Goal: Information Seeking & Learning: Find specific fact

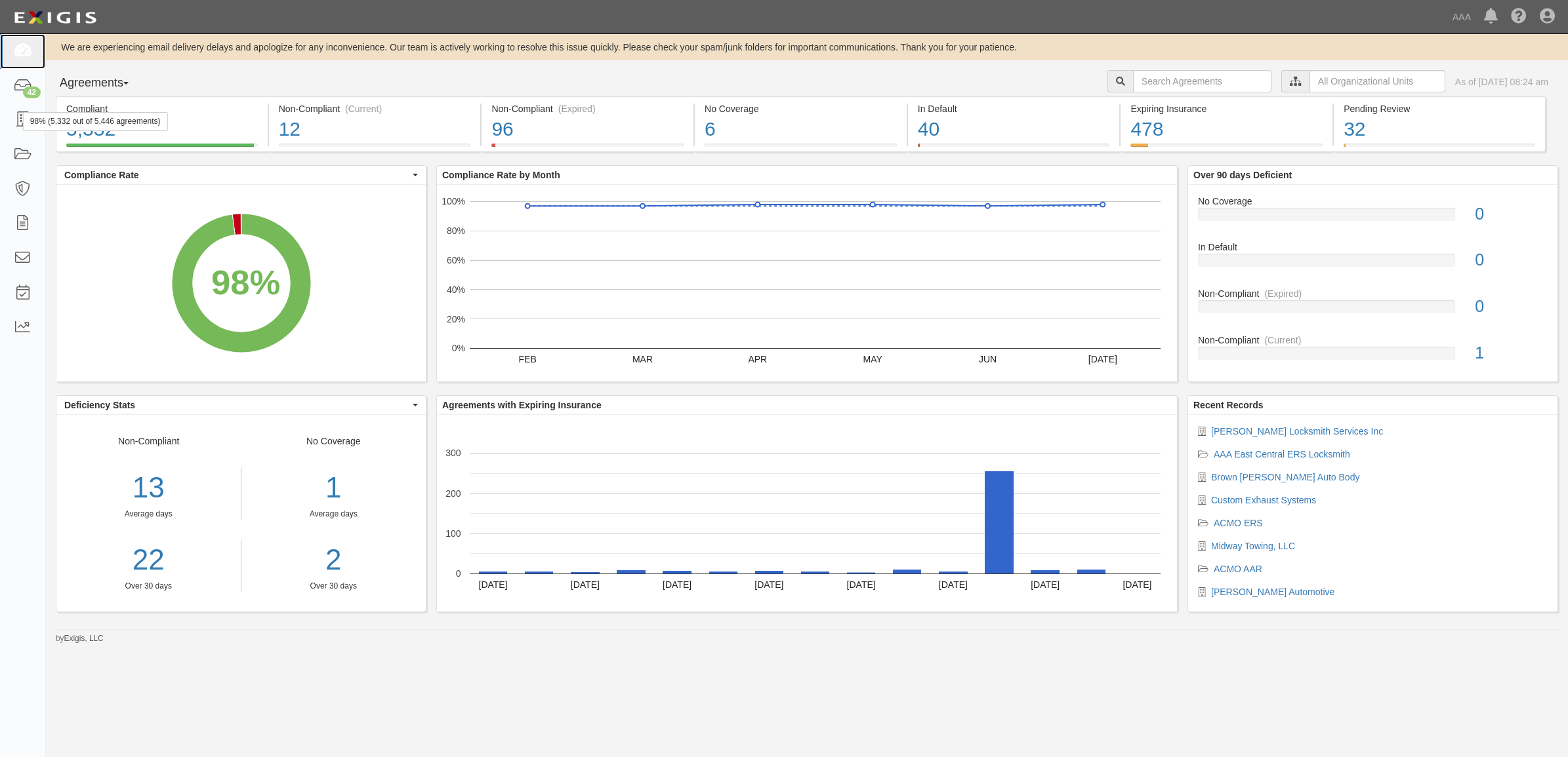
drag, startPoint x: 25, startPoint y: 46, endPoint x: 238, endPoint y: 103, distance: 220.5
click at [25, 46] on icon at bounding box center [22, 52] width 19 height 15
click at [30, 113] on icon at bounding box center [22, 120] width 19 height 15
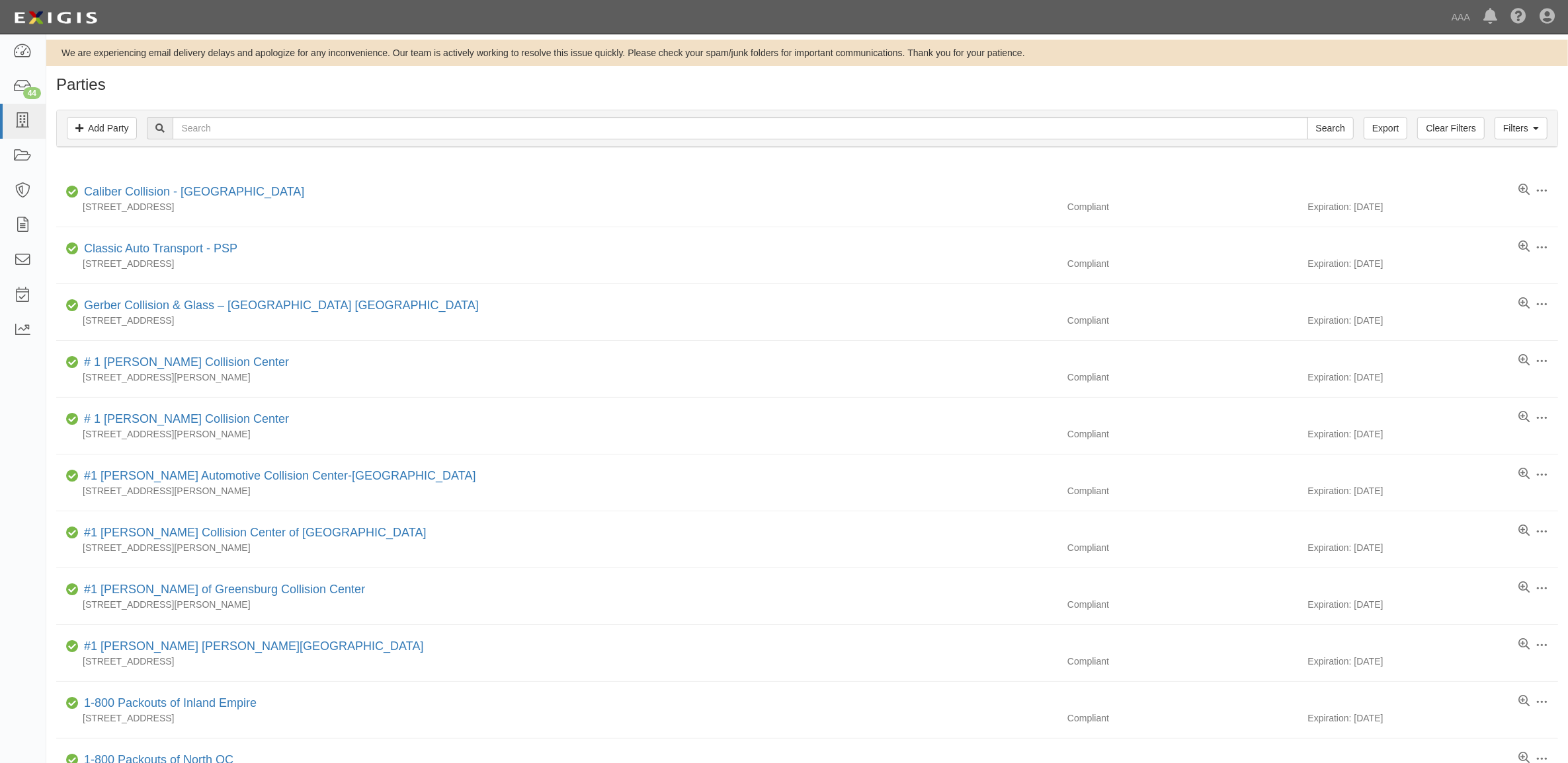
click at [317, 113] on div "Filters Add Party Clear Filters Export Search Filters" at bounding box center [807, 128] width 1500 height 37
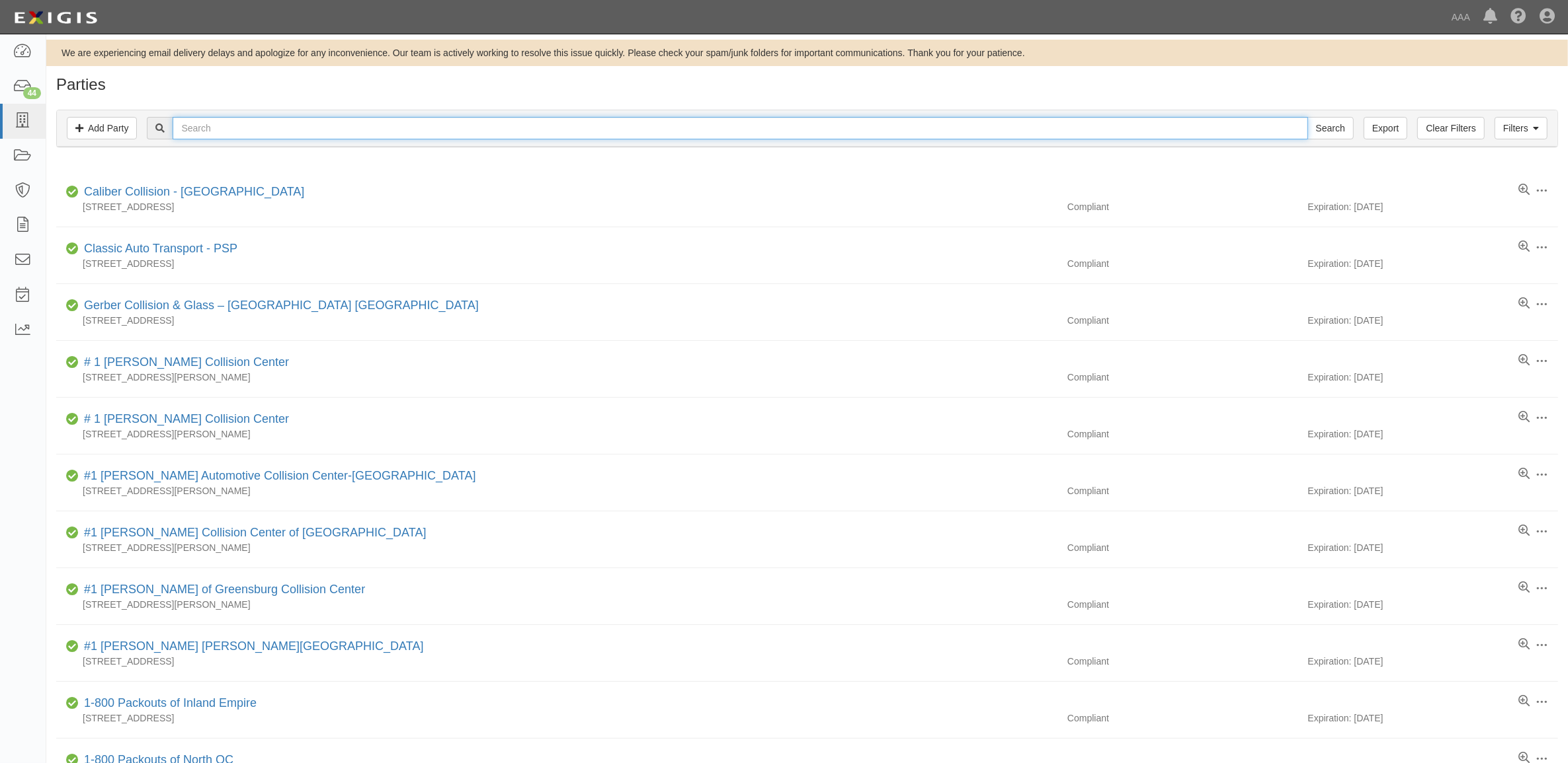
click at [318, 121] on input "text" at bounding box center [740, 128] width 1135 height 23
paste input "10188"
type input "10188"
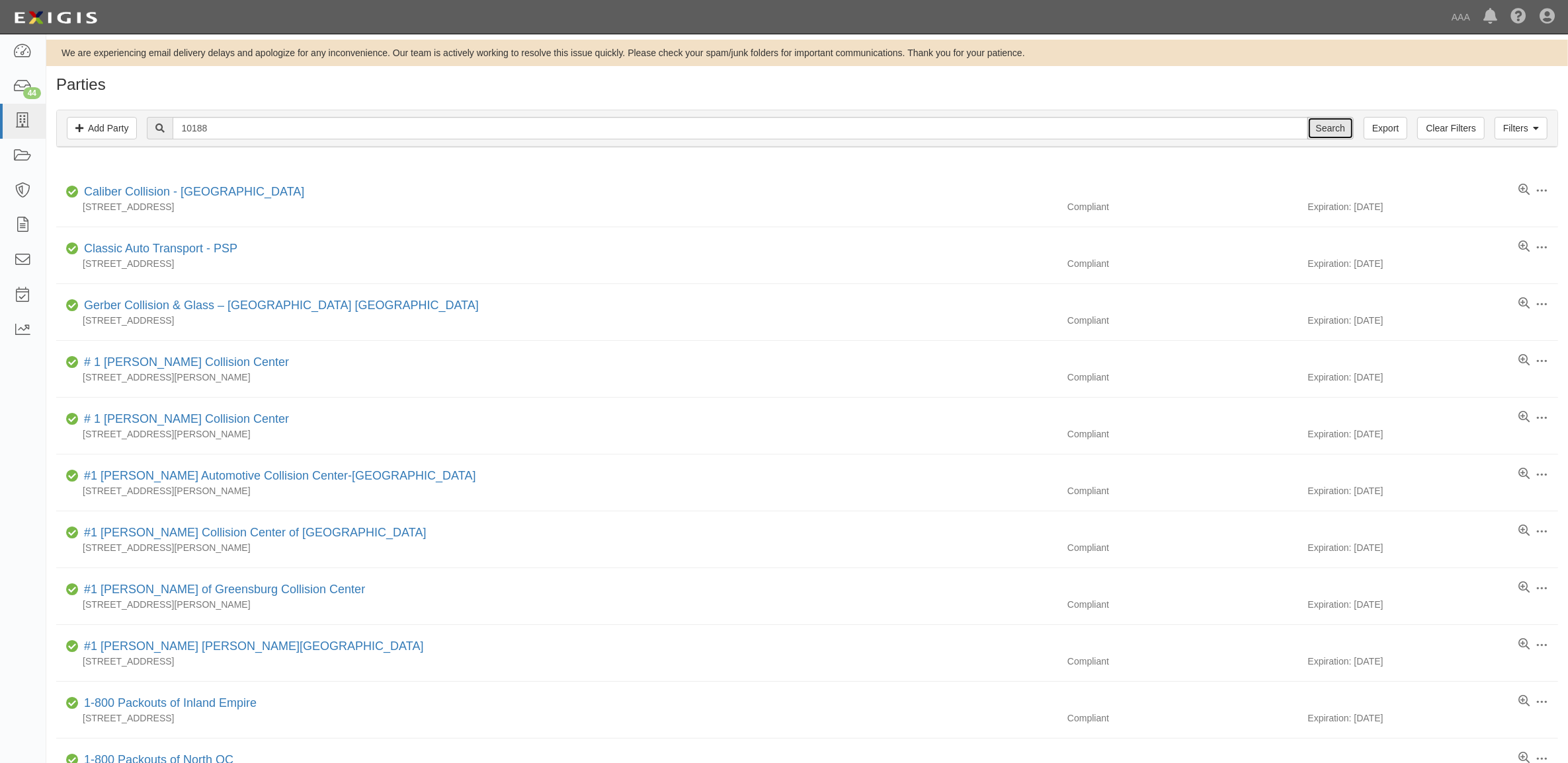
click at [1340, 126] on input "Search" at bounding box center [1330, 128] width 46 height 23
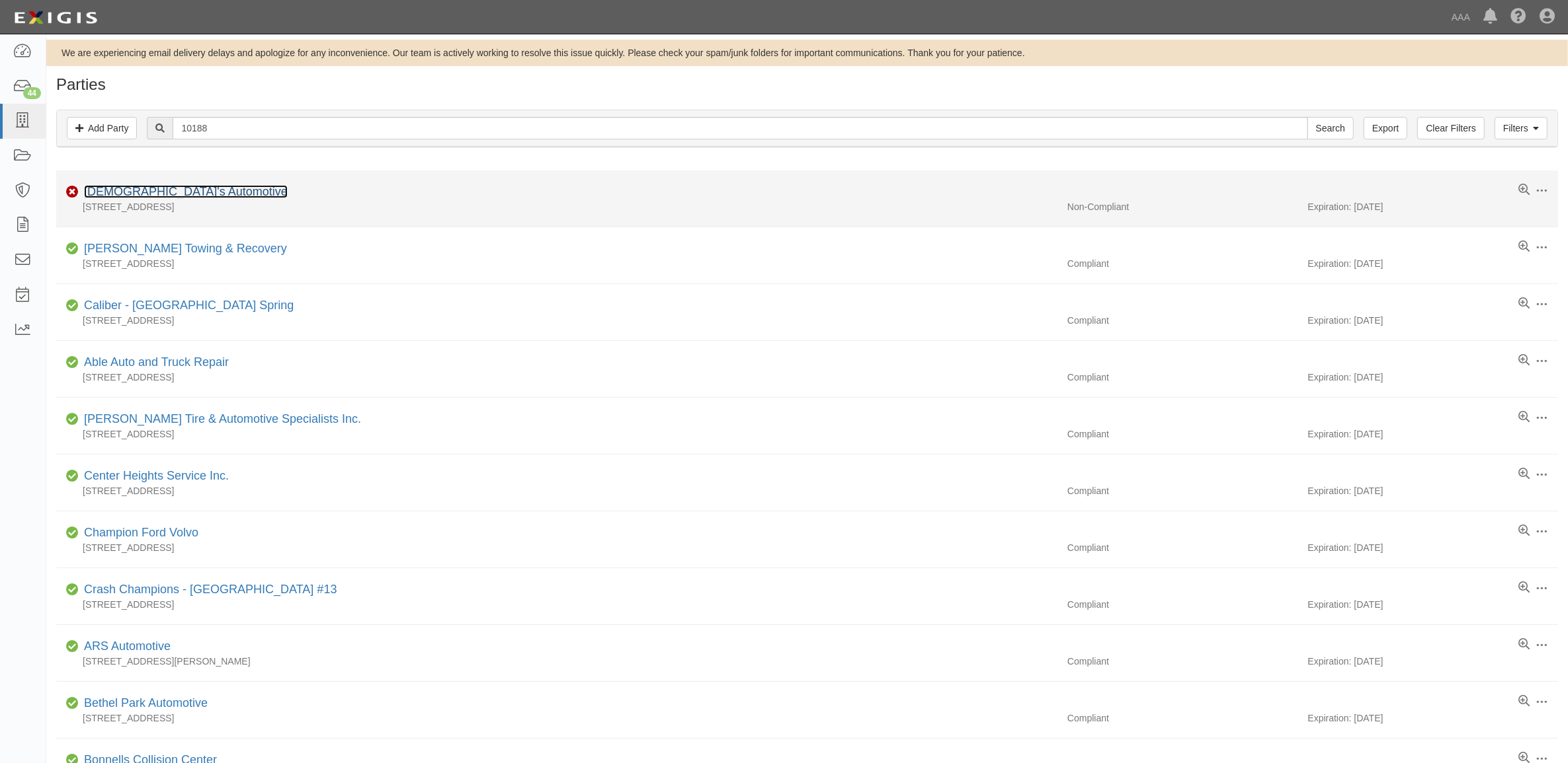
click at [151, 191] on link "Chick's Automotive" at bounding box center [186, 191] width 204 height 13
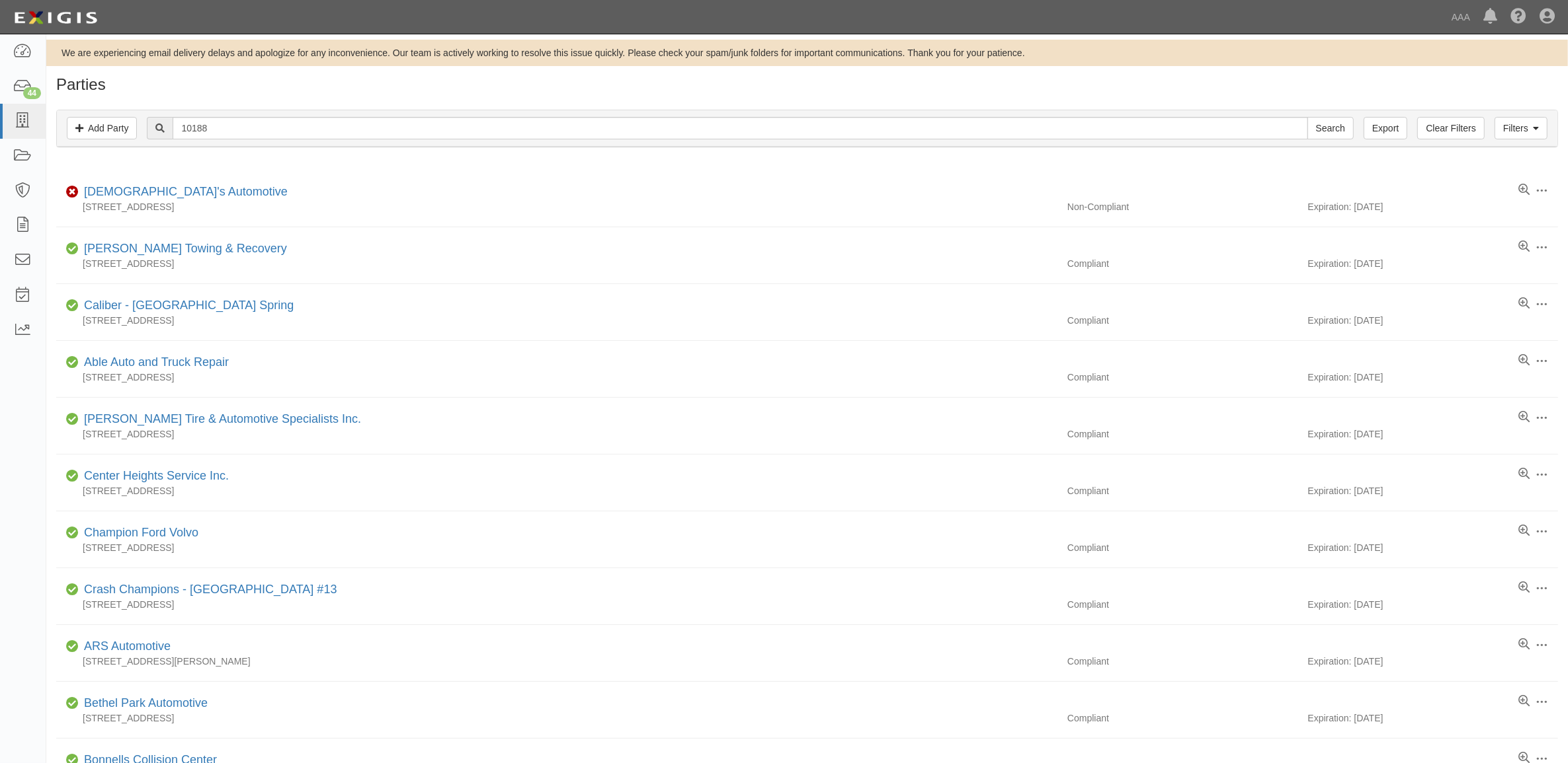
click at [242, 103] on div "Filters Add Party Clear Filters Export 10188 Search Filters Compliance Status C…" at bounding box center [806, 130] width 1521 height 61
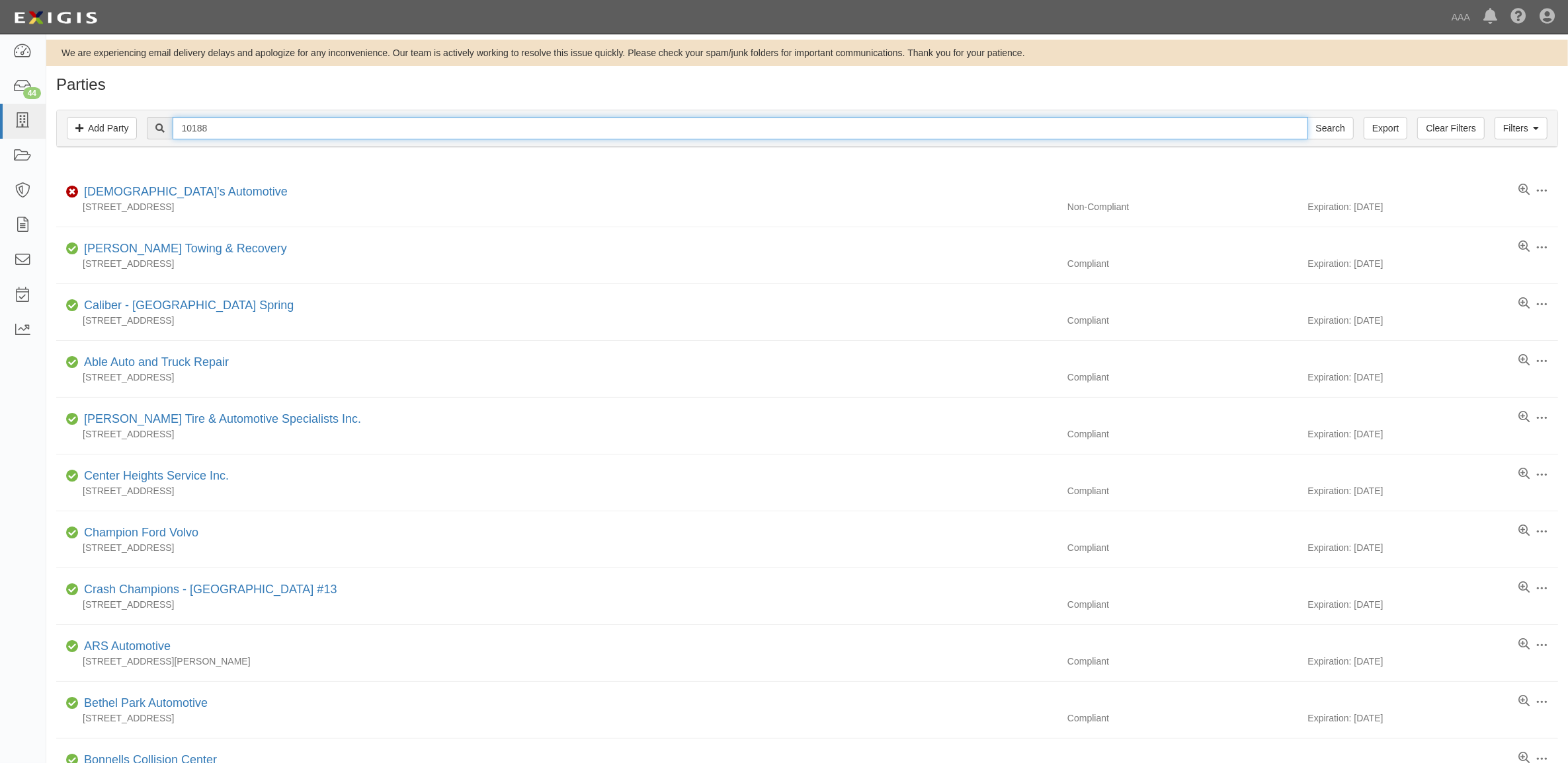
click at [247, 126] on input "10188" at bounding box center [740, 128] width 1135 height 23
paste input "353979"
type input "353979"
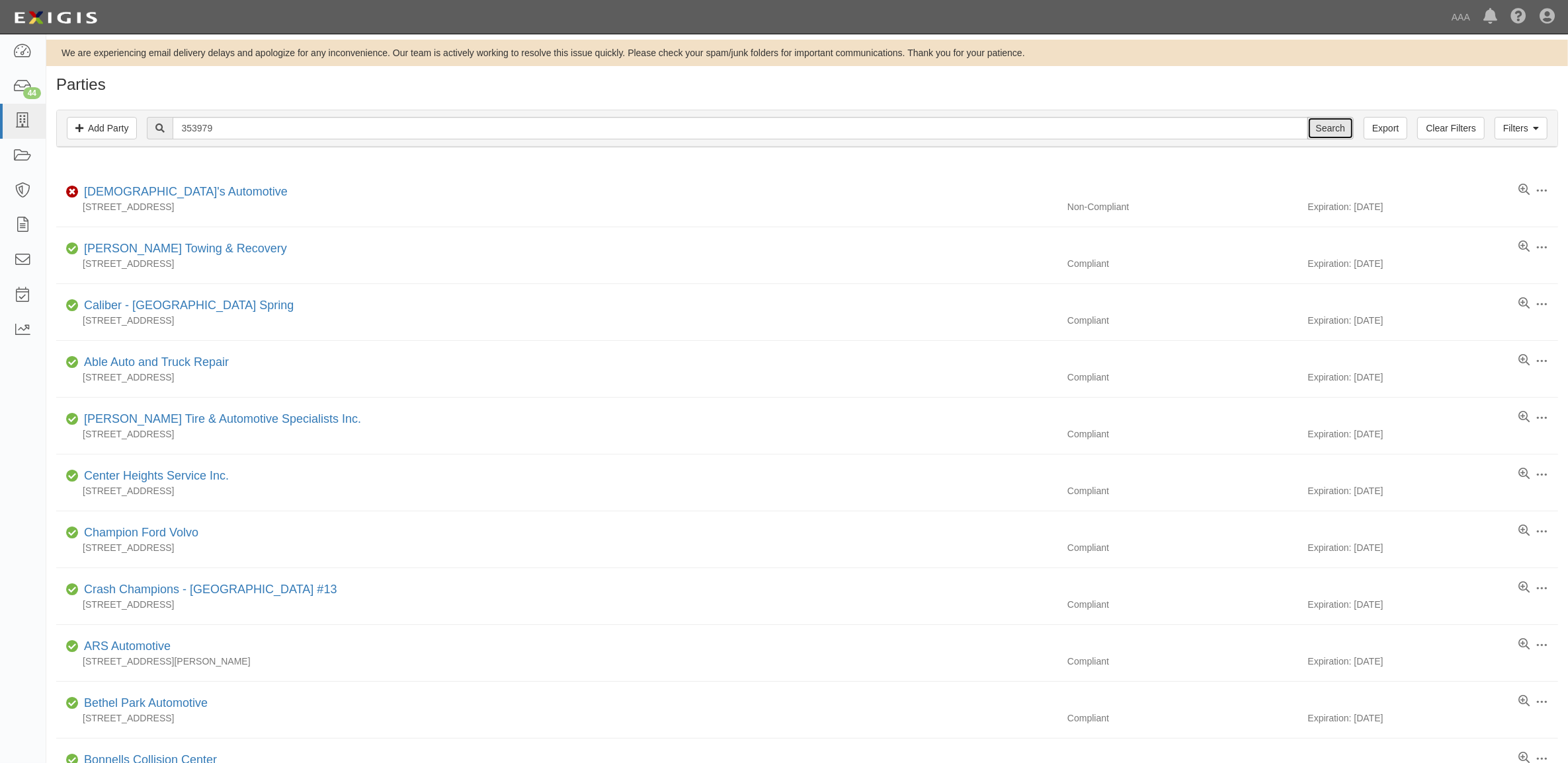
click at [1317, 127] on input "Search" at bounding box center [1330, 128] width 46 height 23
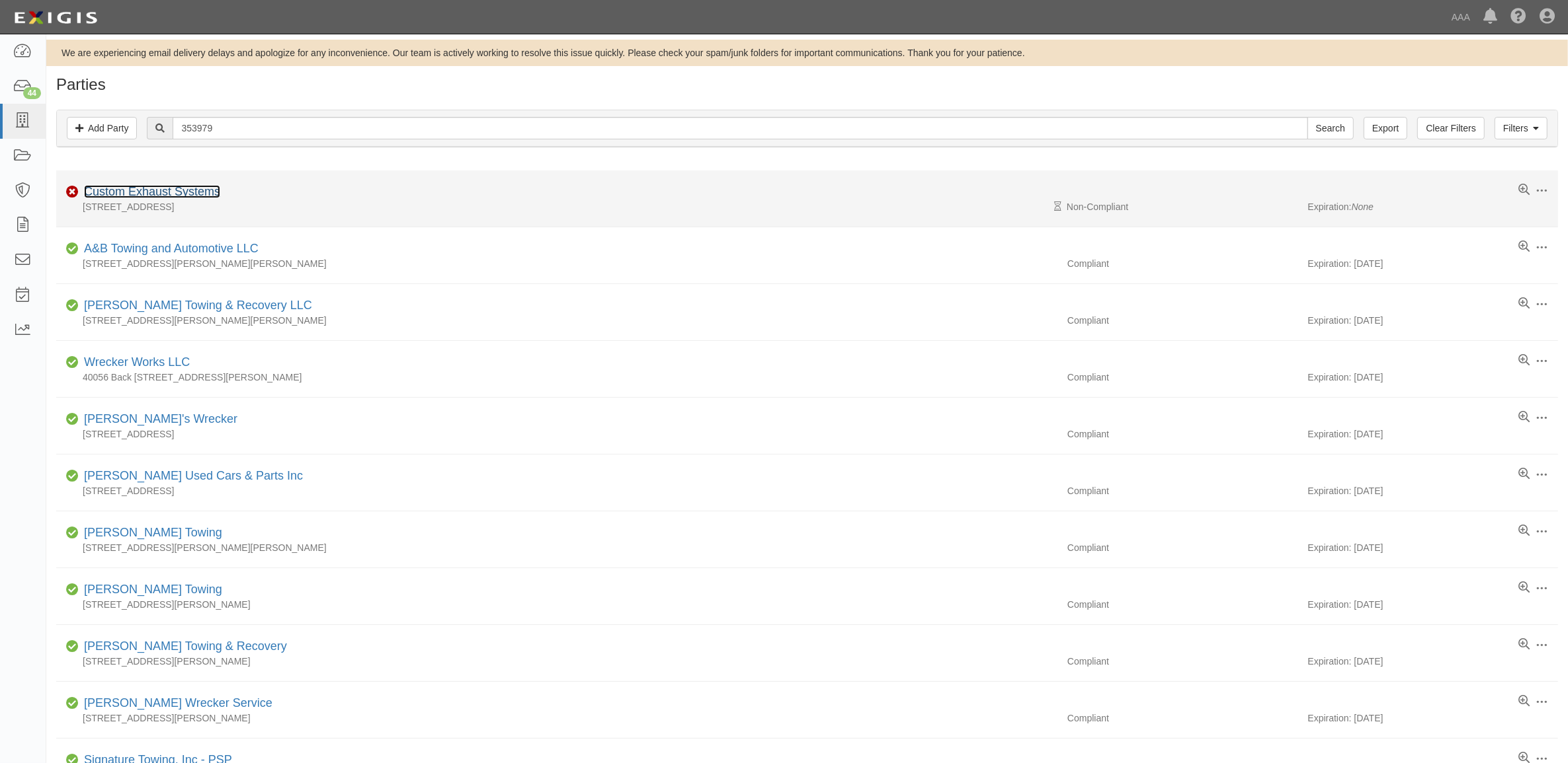
click at [143, 196] on link "Custom Exhaust Systems" at bounding box center [152, 191] width 136 height 13
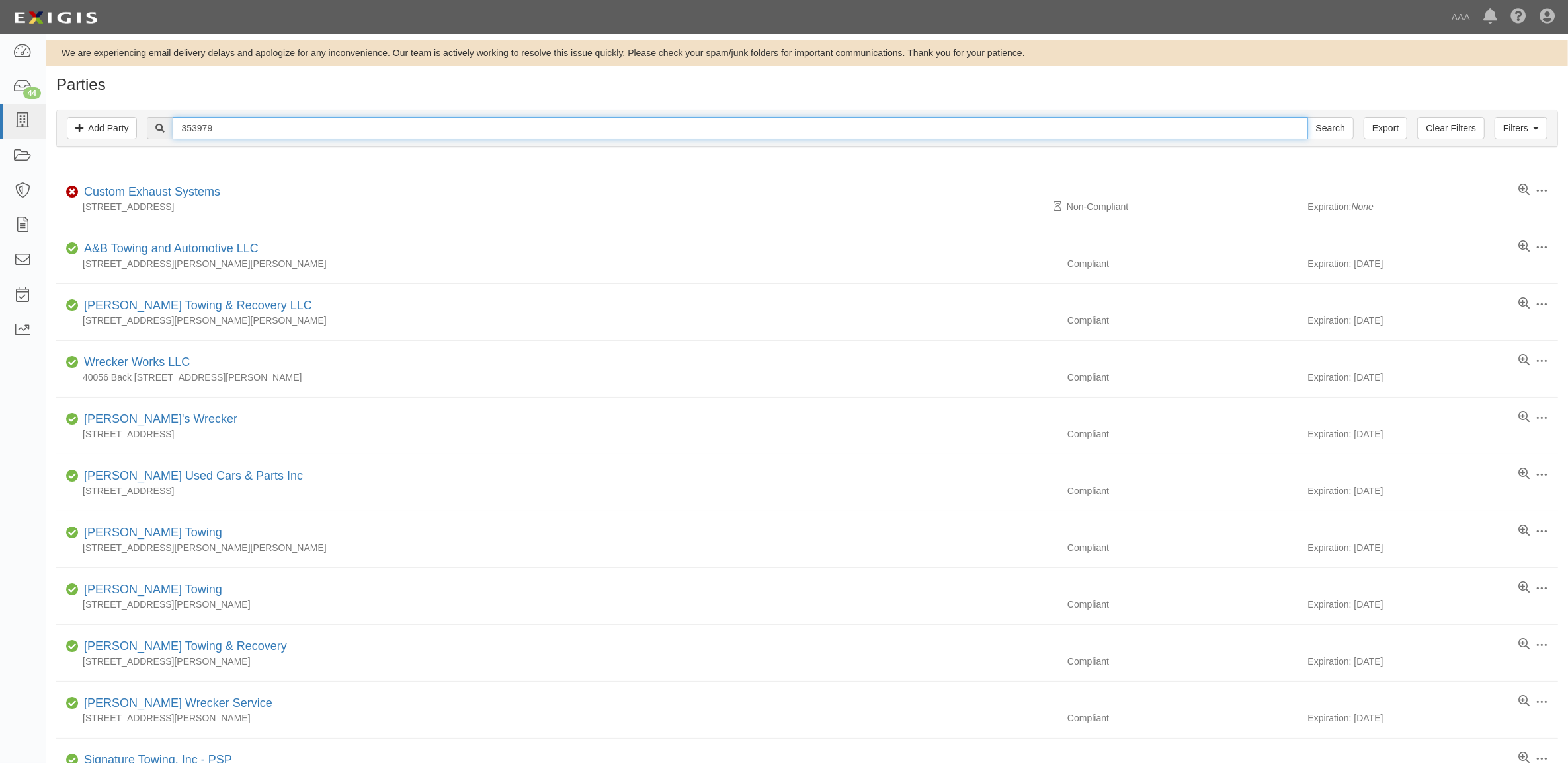
click at [289, 135] on input "353979" at bounding box center [740, 128] width 1135 height 23
paste input "CC206868"
type input "CC206868"
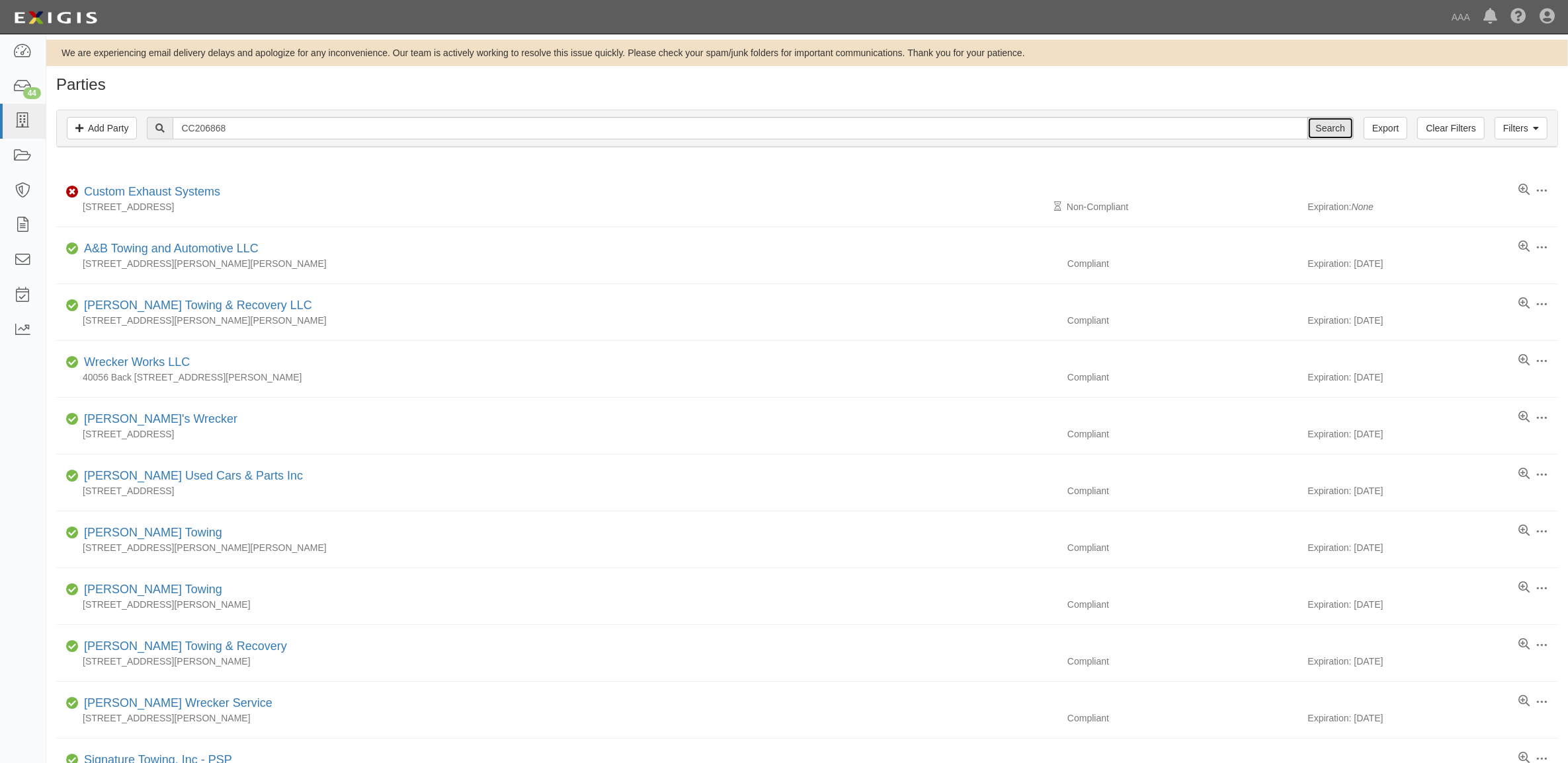
click at [1337, 133] on input "Search" at bounding box center [1330, 128] width 46 height 23
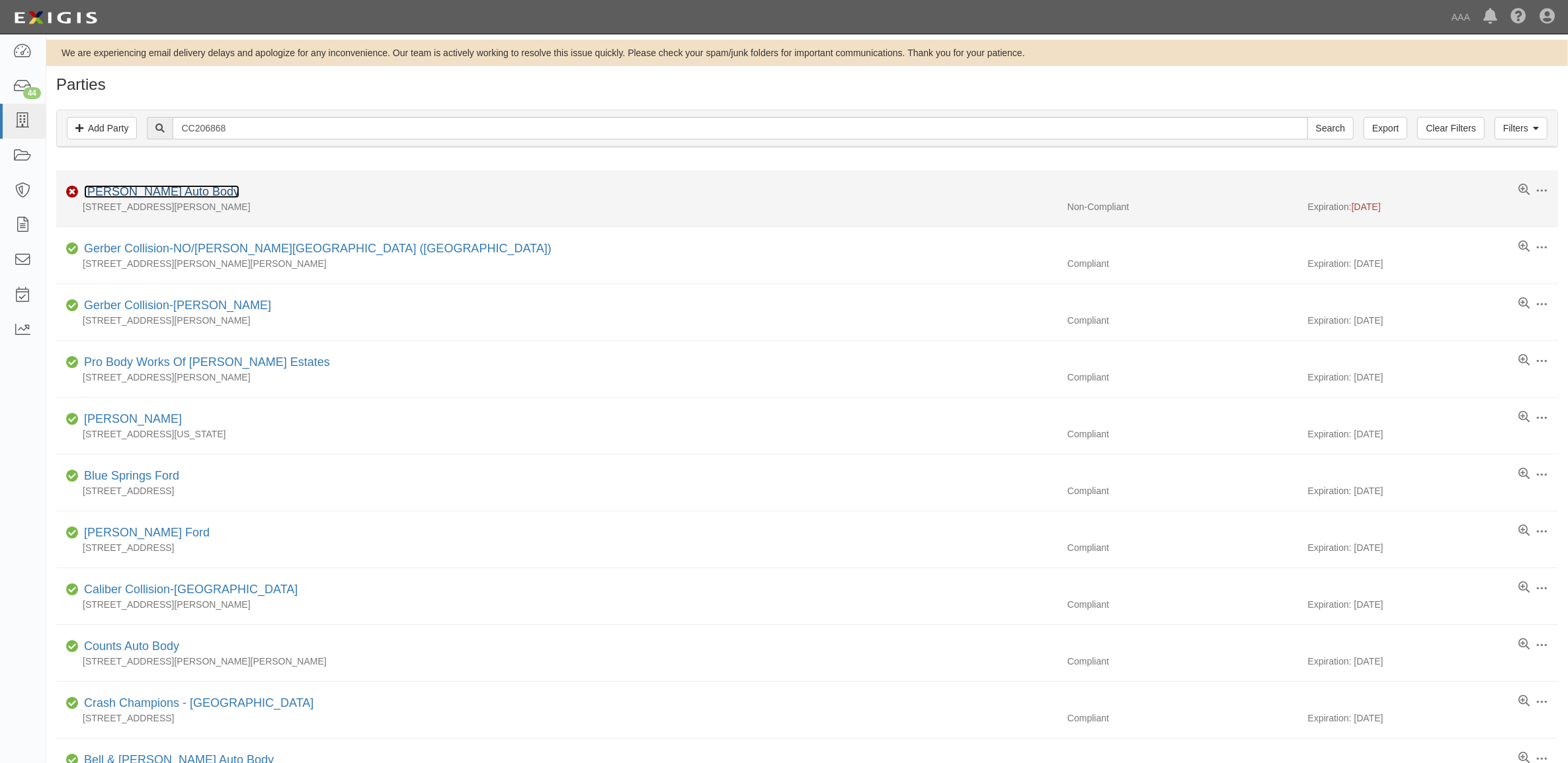
click at [127, 195] on link "Freer Auto Body" at bounding box center [162, 191] width 156 height 13
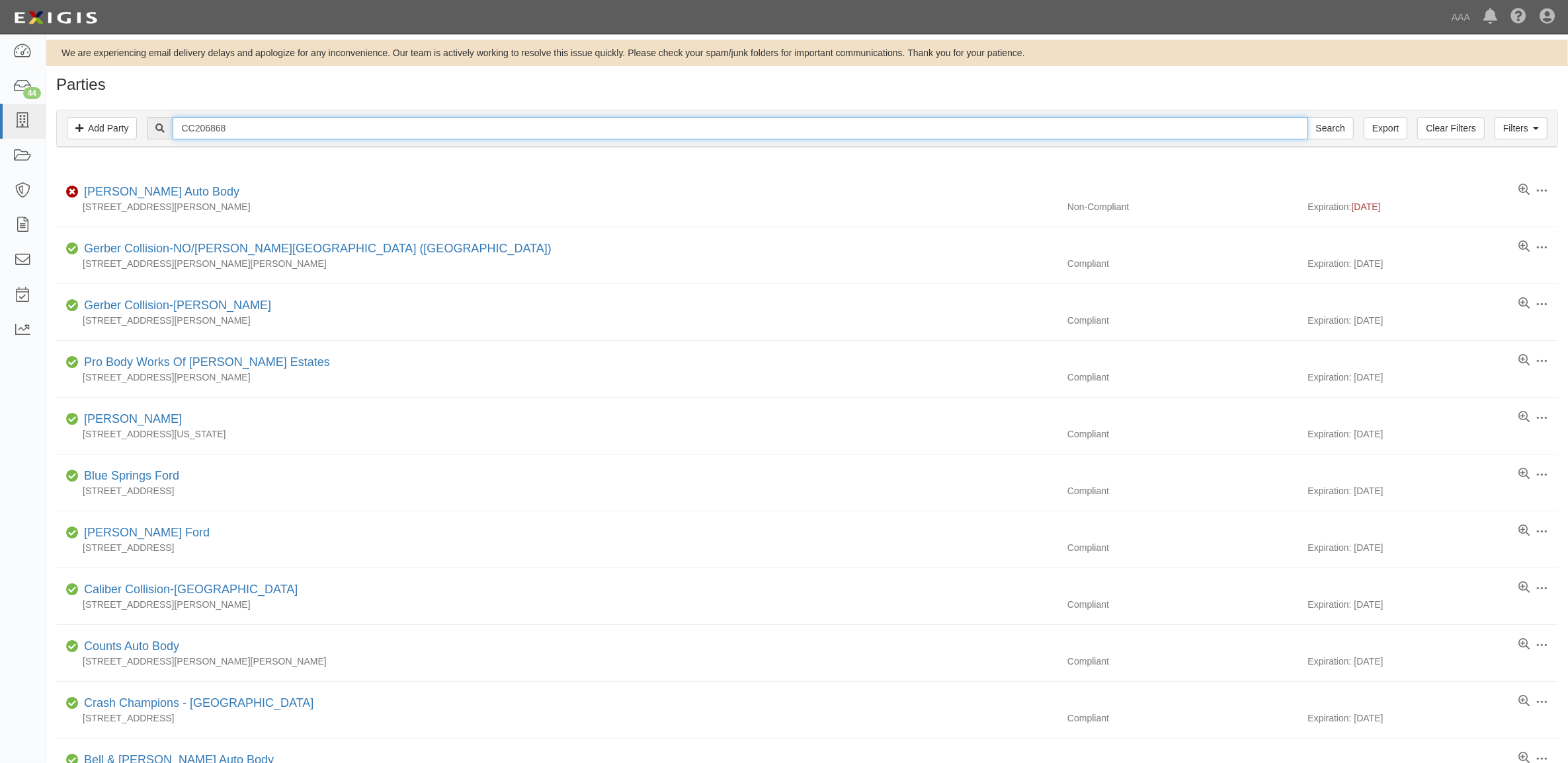
click at [260, 138] on input "CC206868" at bounding box center [740, 128] width 1135 height 23
paste input "3706"
type input "CC370668"
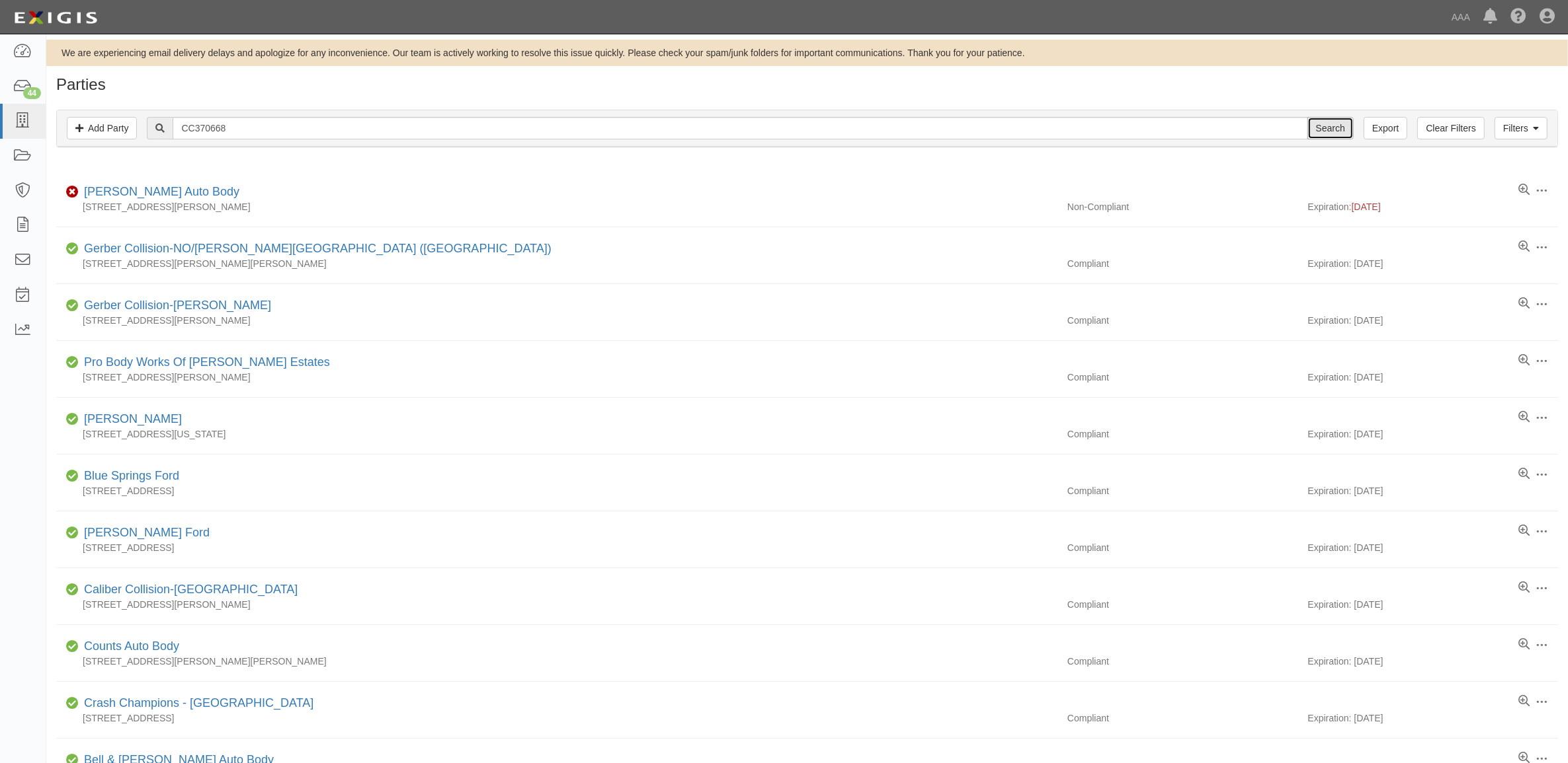
click at [1329, 131] on input "Search" at bounding box center [1330, 128] width 46 height 23
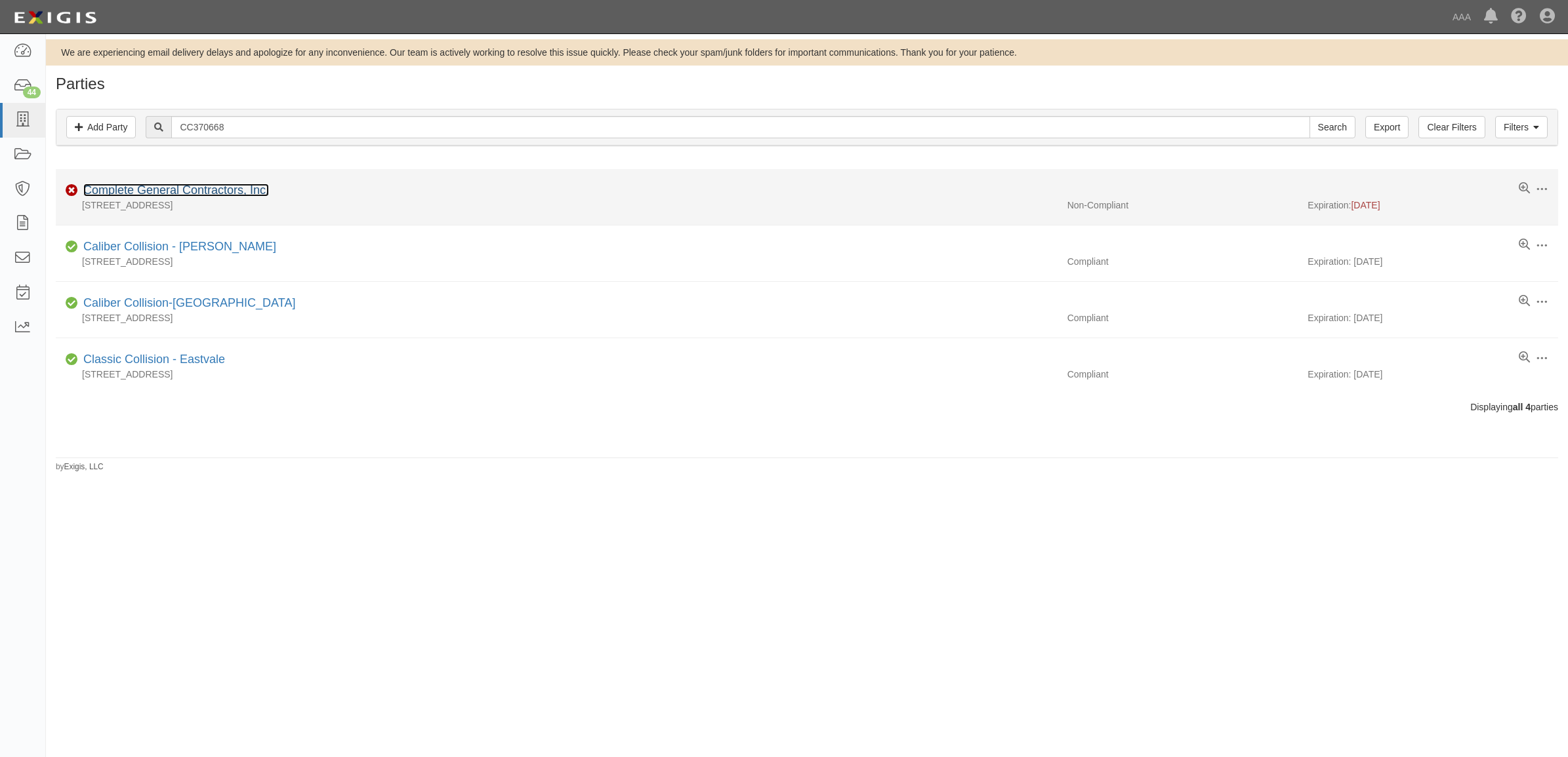
click at [188, 187] on link "Complete General Contractors, Inc." at bounding box center [176, 190] width 185 height 13
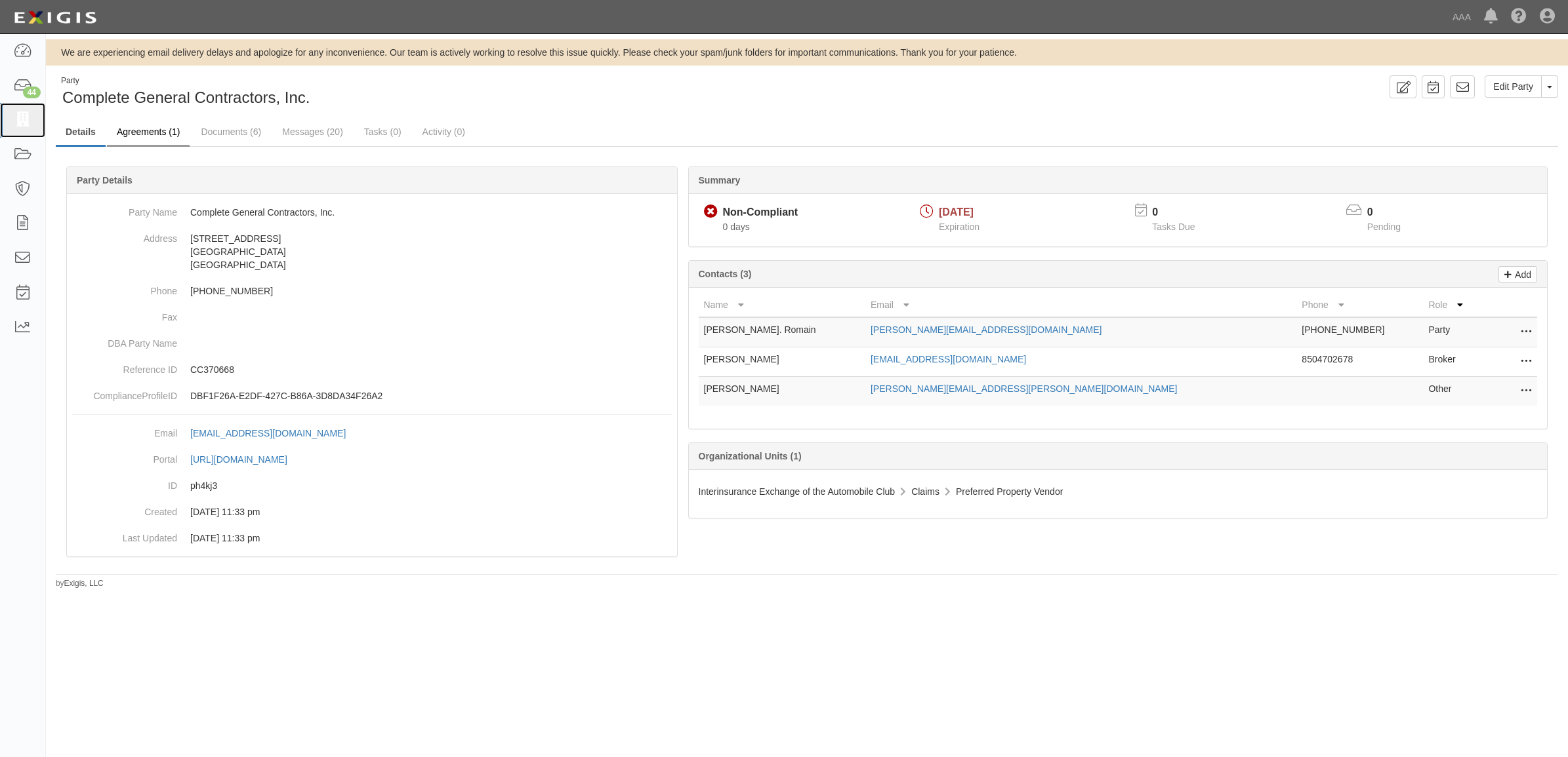
drag, startPoint x: 7, startPoint y: 120, endPoint x: 124, endPoint y: 131, distance: 117.5
click at [7, 120] on link at bounding box center [22, 120] width 46 height 35
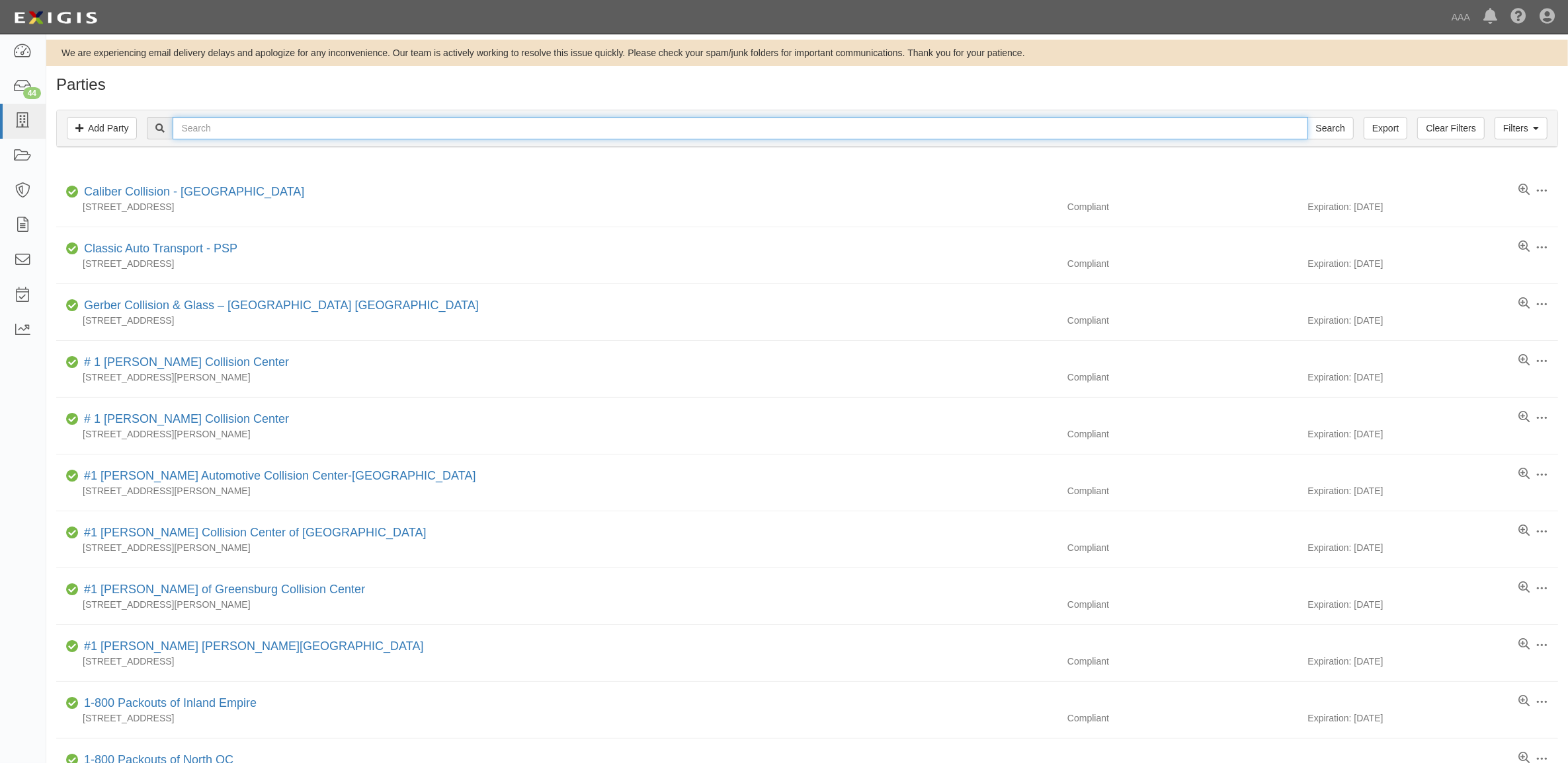
click at [326, 136] on input "text" at bounding box center [740, 128] width 1135 height 23
paste input "353979"
type input "353979"
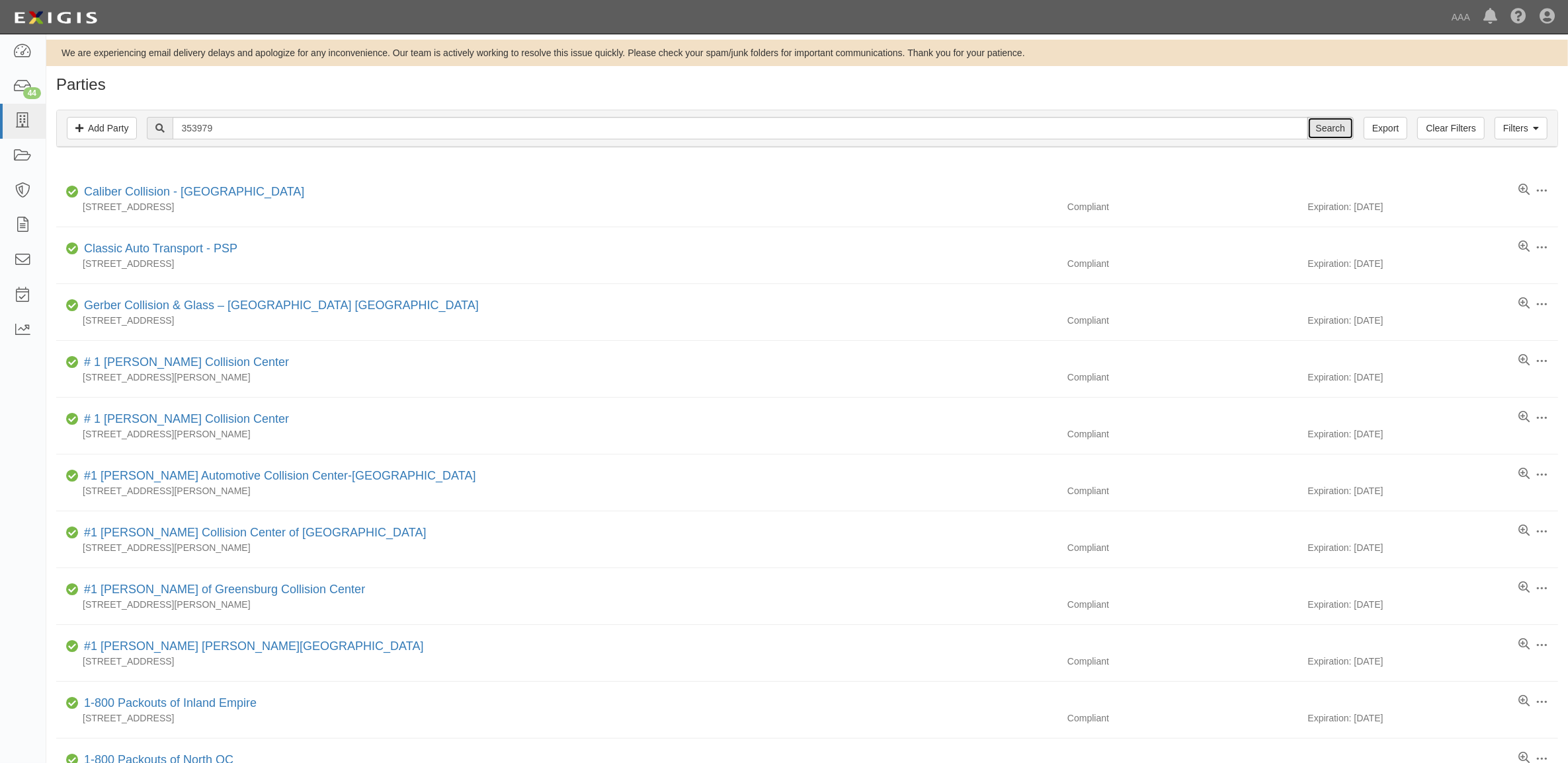
click at [1323, 136] on input "Search" at bounding box center [1330, 128] width 46 height 23
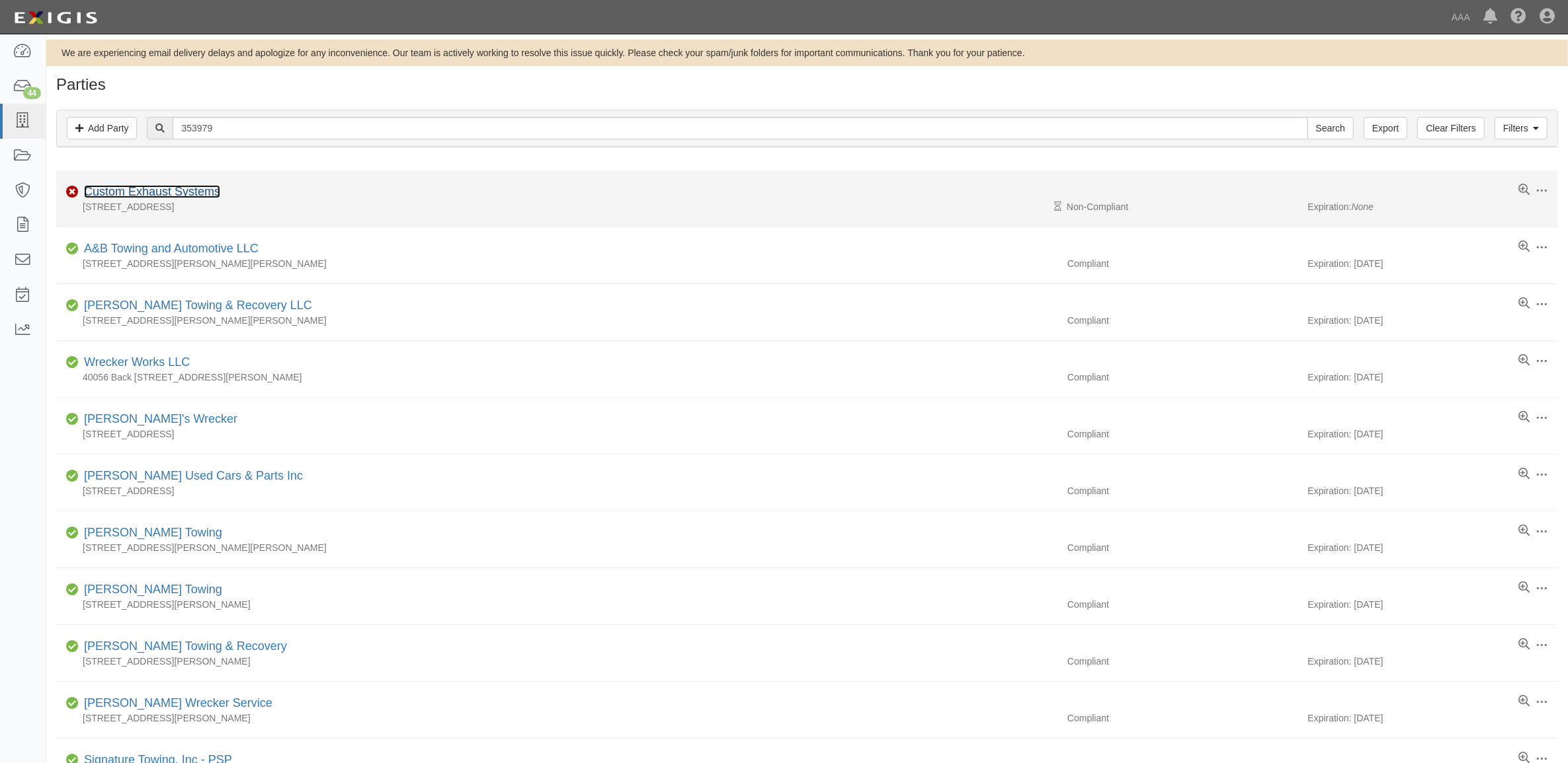
click at [200, 190] on link "Custom Exhaust Systems" at bounding box center [152, 191] width 136 height 13
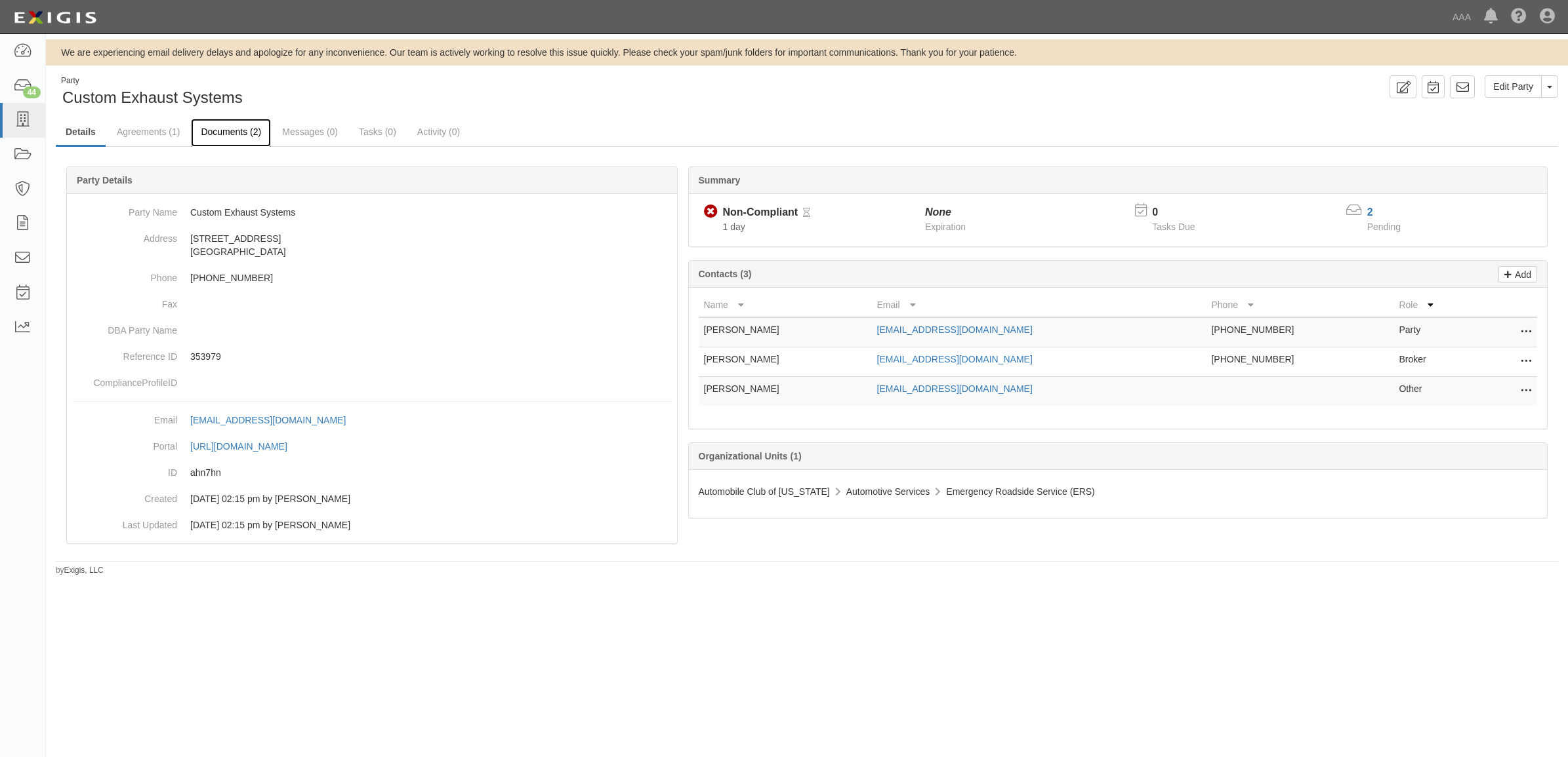
click at [218, 123] on link "Documents (2)" at bounding box center [231, 133] width 80 height 29
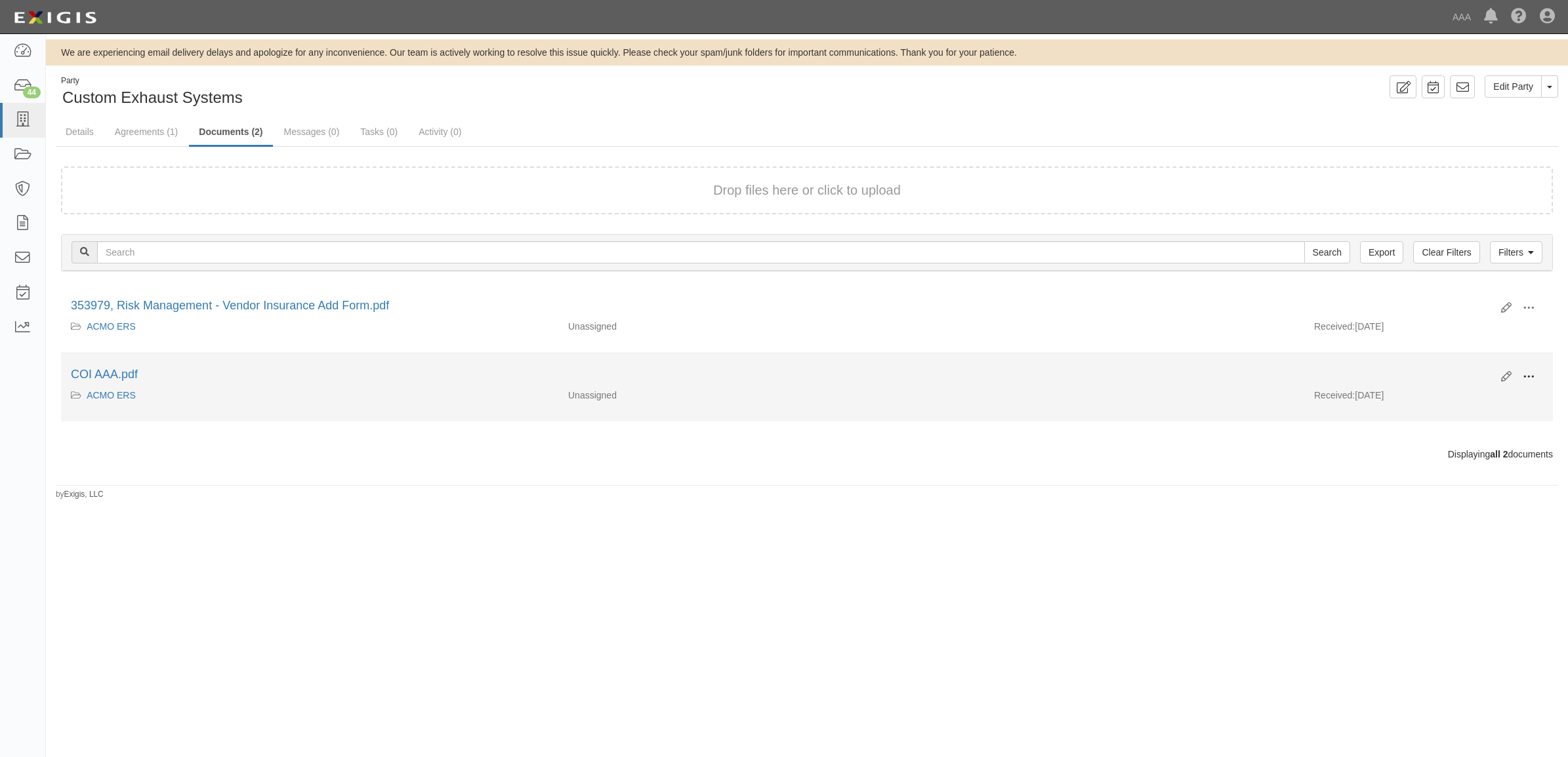
click at [1532, 369] on button at bounding box center [1528, 377] width 29 height 22
click at [1489, 394] on link "View" at bounding box center [1465, 396] width 103 height 24
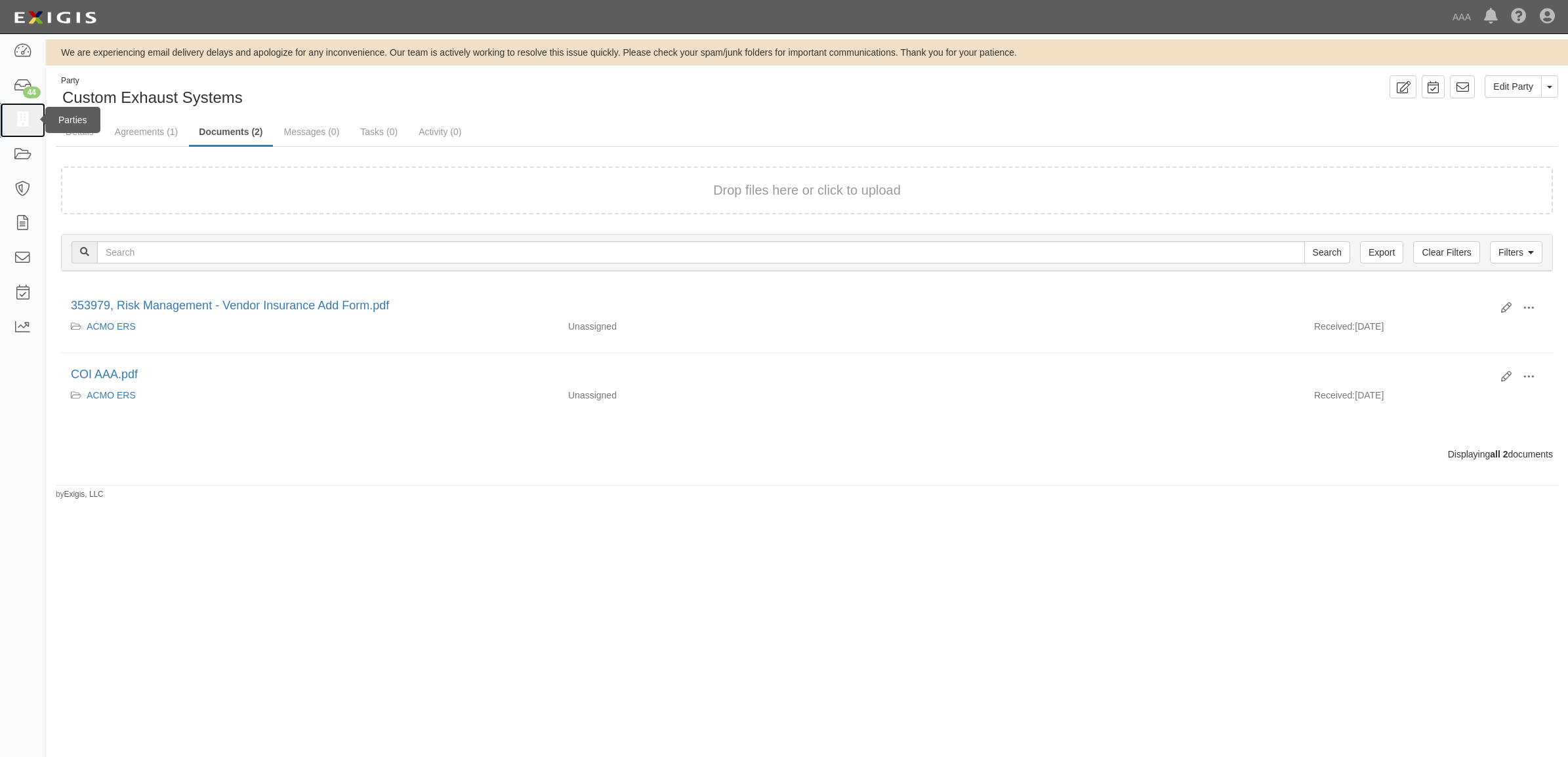
click at [27, 117] on icon at bounding box center [22, 120] width 19 height 15
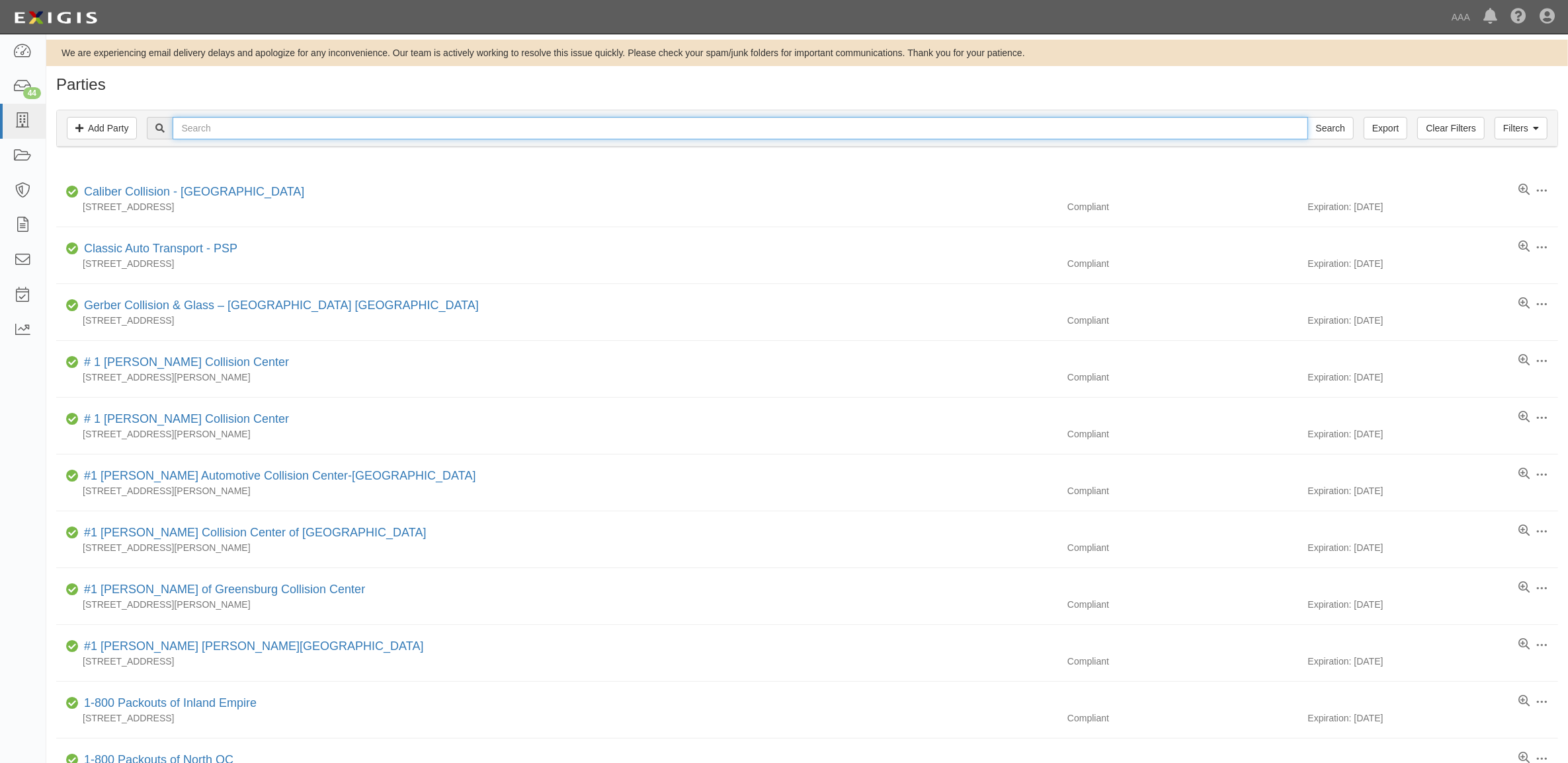
click at [268, 132] on input "text" at bounding box center [740, 128] width 1135 height 23
type input "550266"
click at [1307, 117] on input "Search" at bounding box center [1330, 128] width 46 height 23
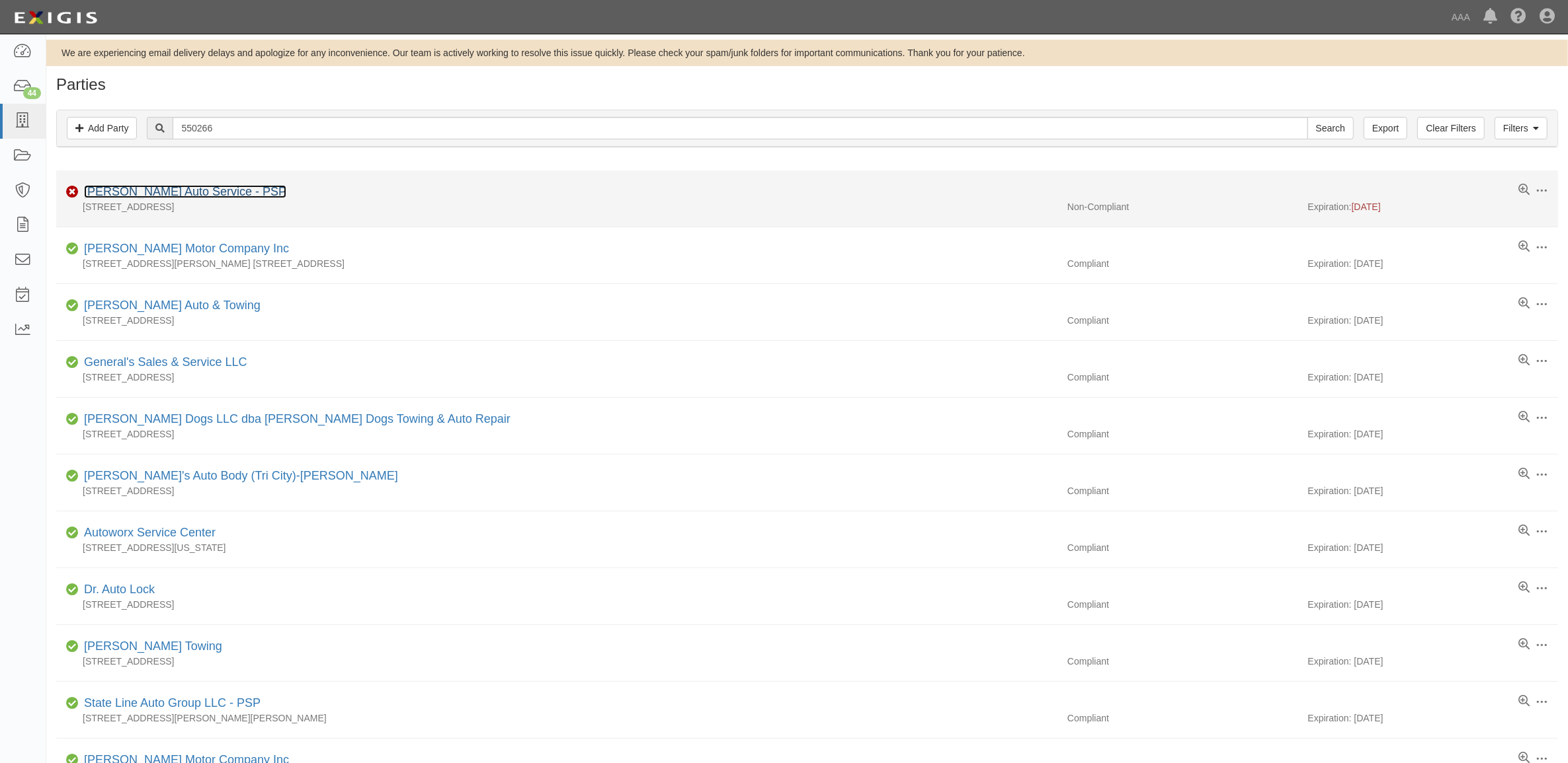
click at [170, 196] on link "[PERSON_NAME] Auto Service - PSP" at bounding box center [185, 191] width 202 height 13
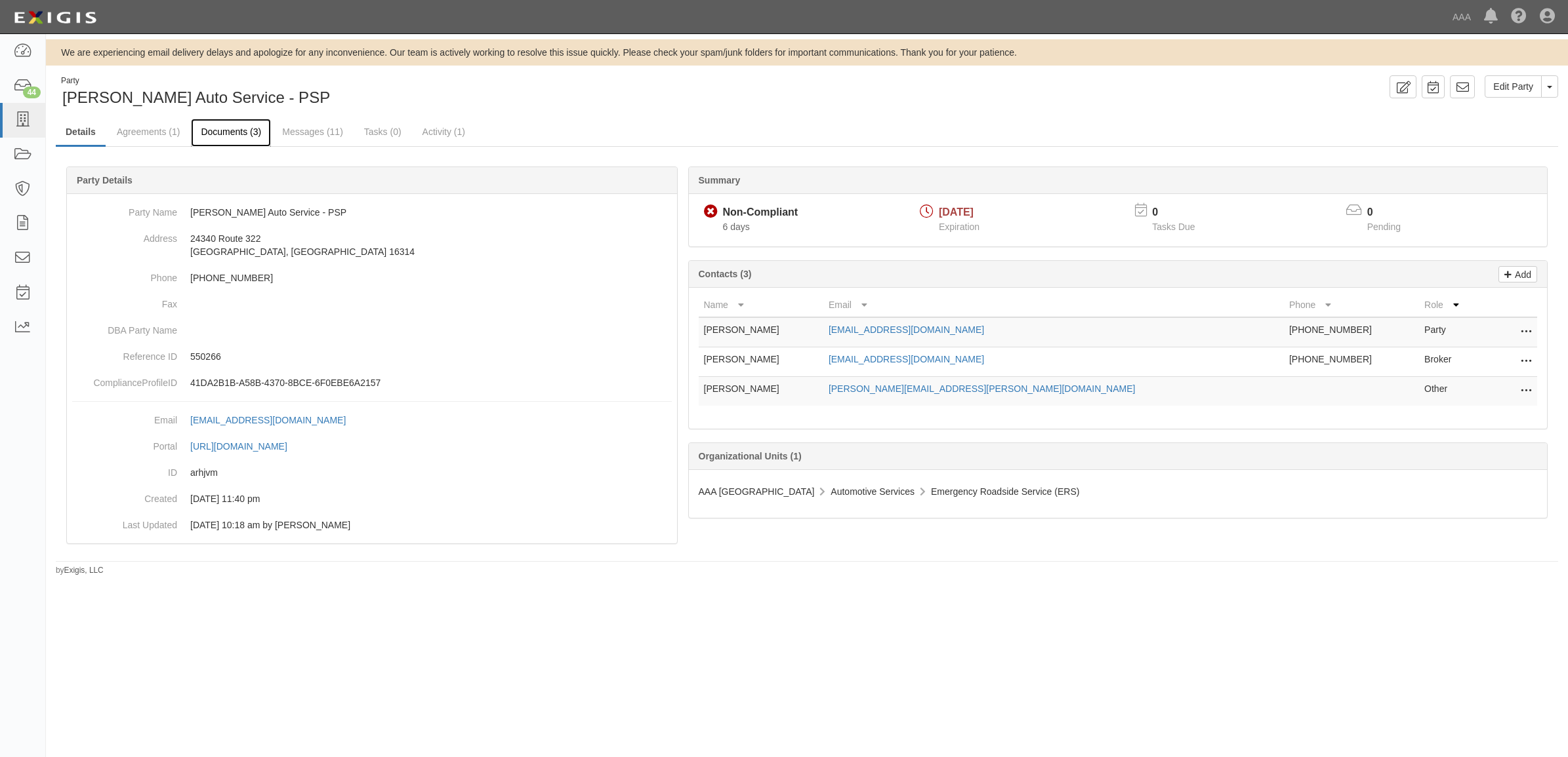
click at [245, 129] on link "Documents (3)" at bounding box center [231, 133] width 80 height 29
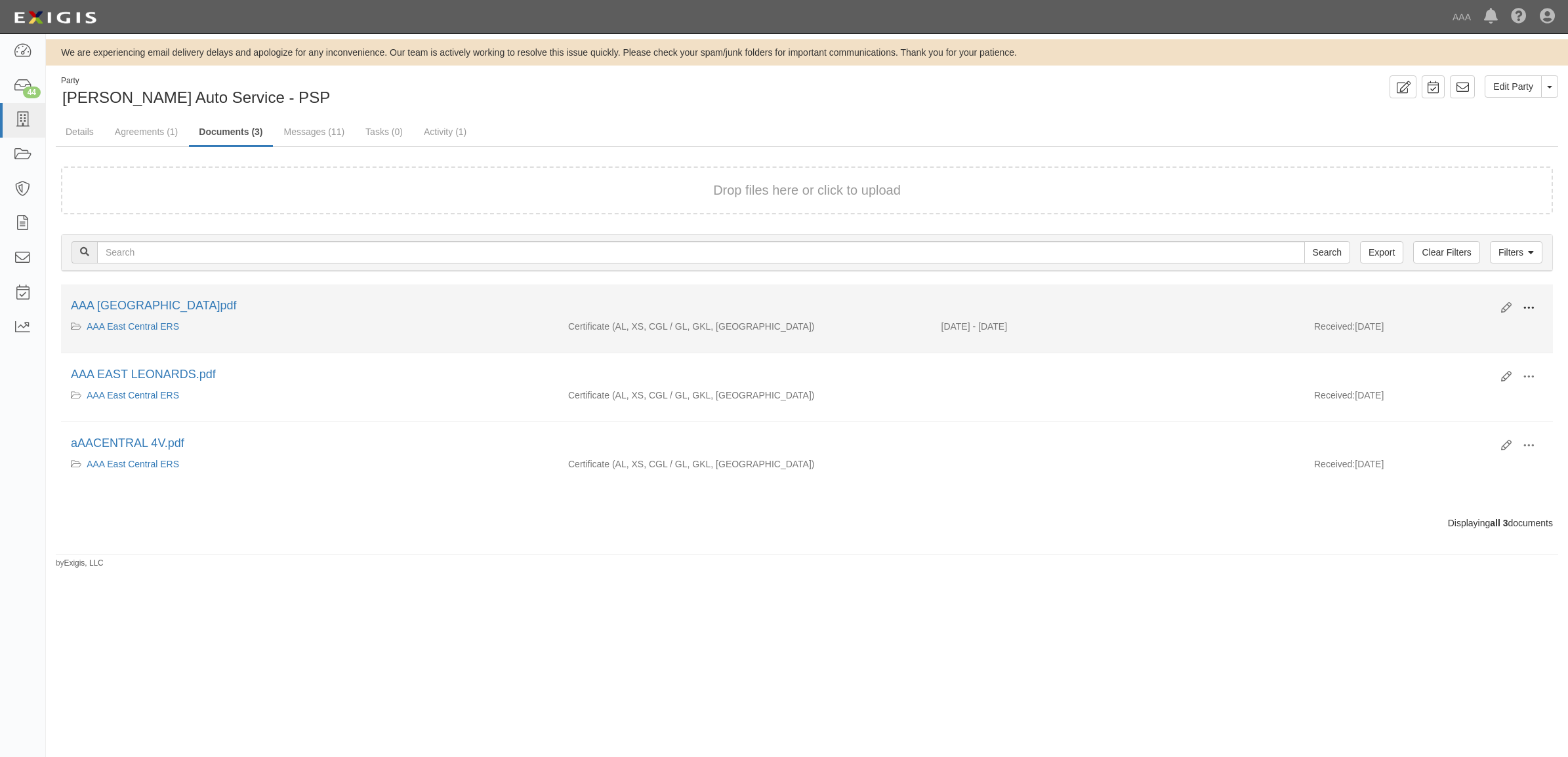
click at [1530, 303] on span at bounding box center [1528, 308] width 12 height 12
click at [1476, 323] on link "View" at bounding box center [1465, 327] width 103 height 24
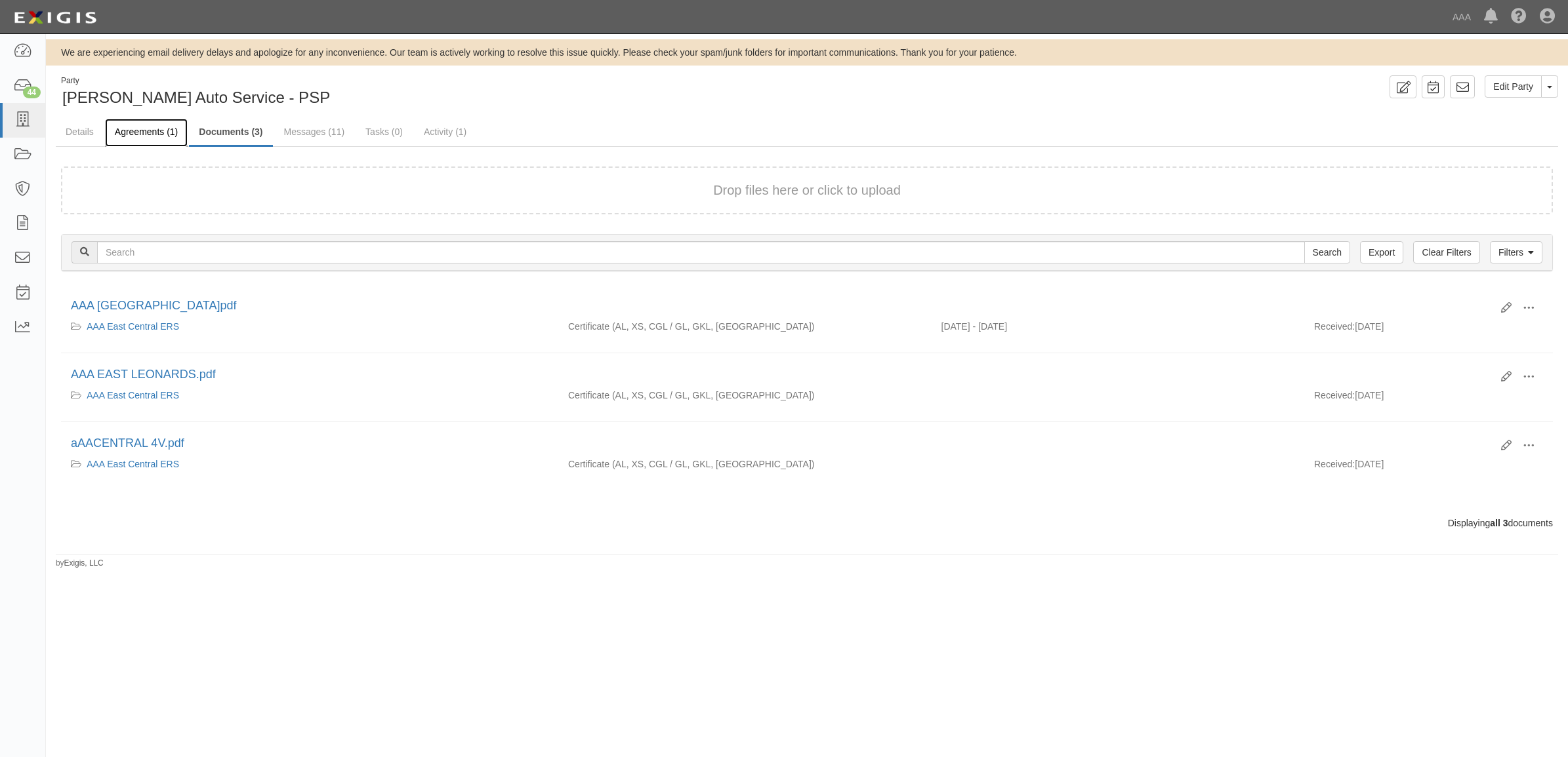
click at [168, 131] on link "Agreements (1)" at bounding box center [146, 133] width 83 height 29
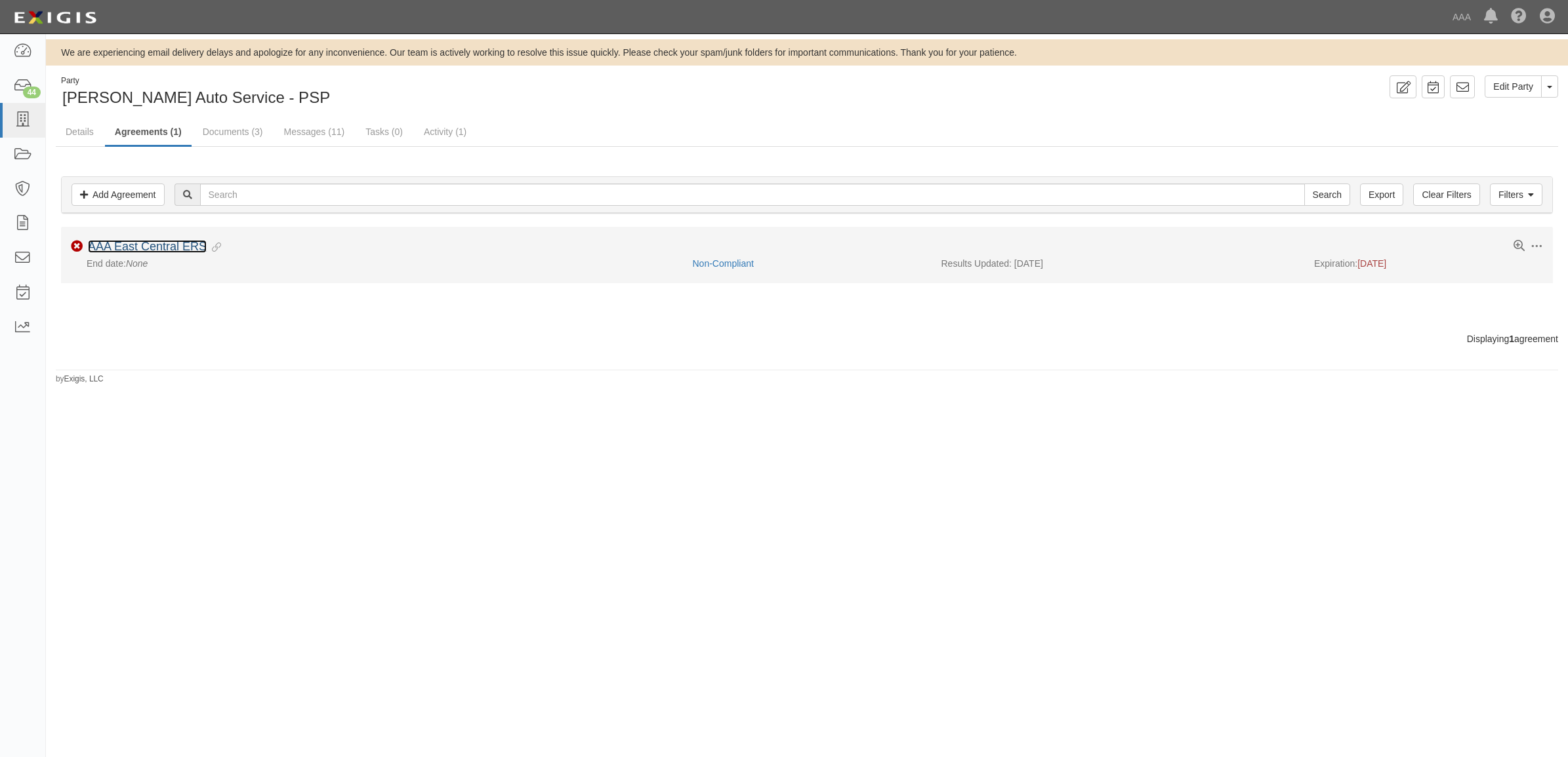
click at [174, 245] on link "AAA East Central ERS" at bounding box center [147, 246] width 119 height 13
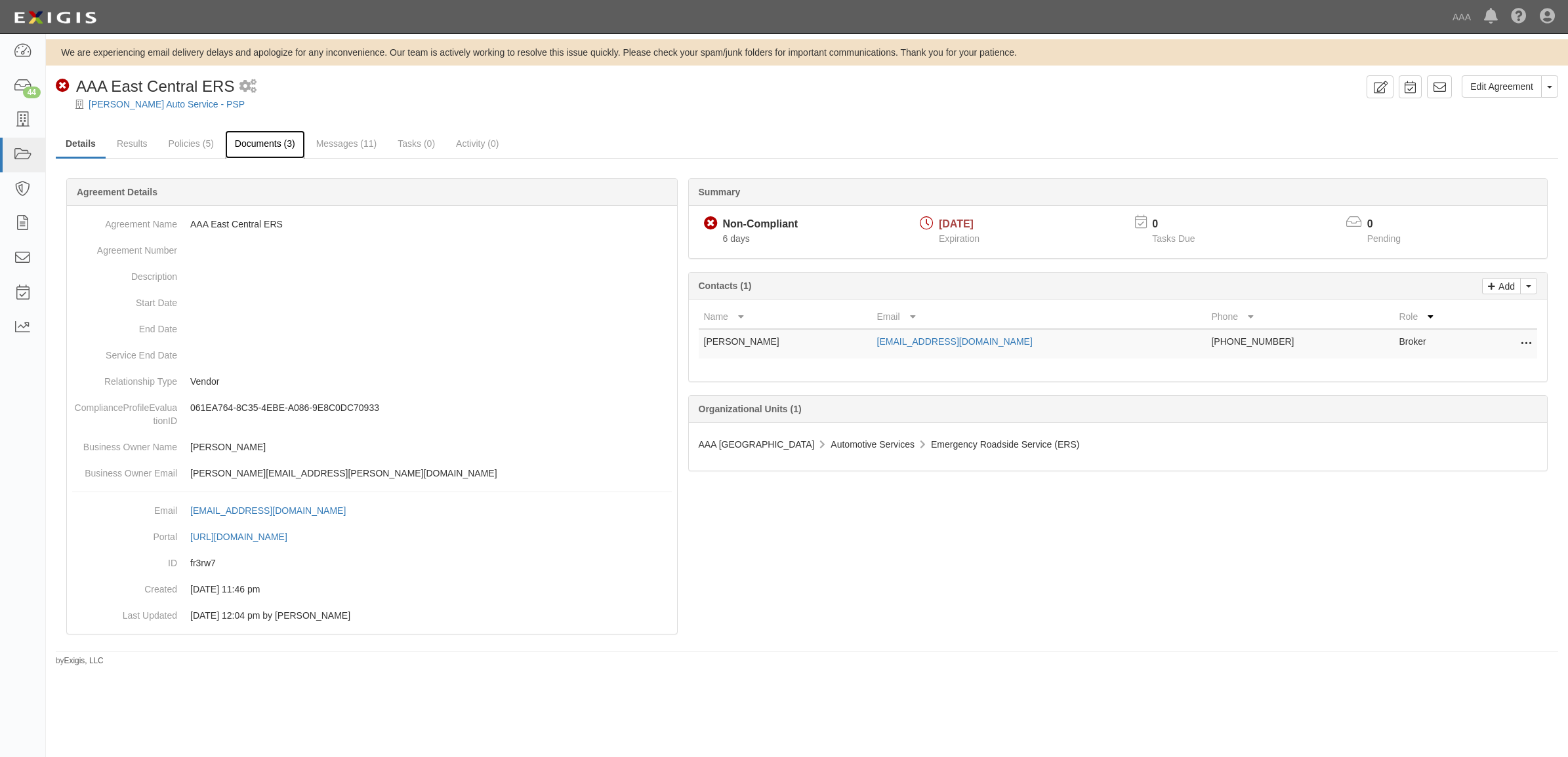
click at [247, 141] on link "Documents (3)" at bounding box center [265, 144] width 80 height 29
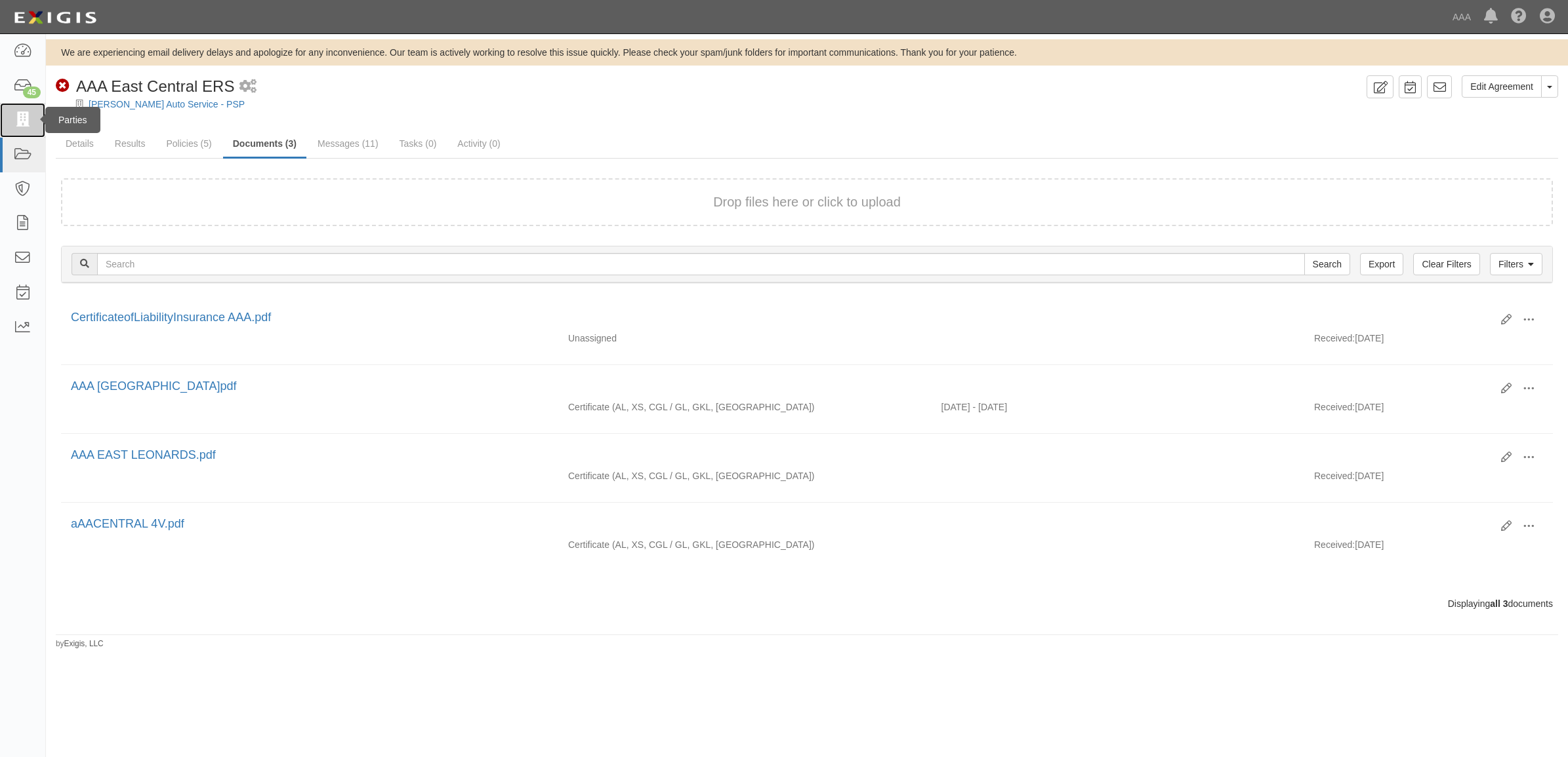
click at [23, 126] on icon at bounding box center [22, 120] width 19 height 15
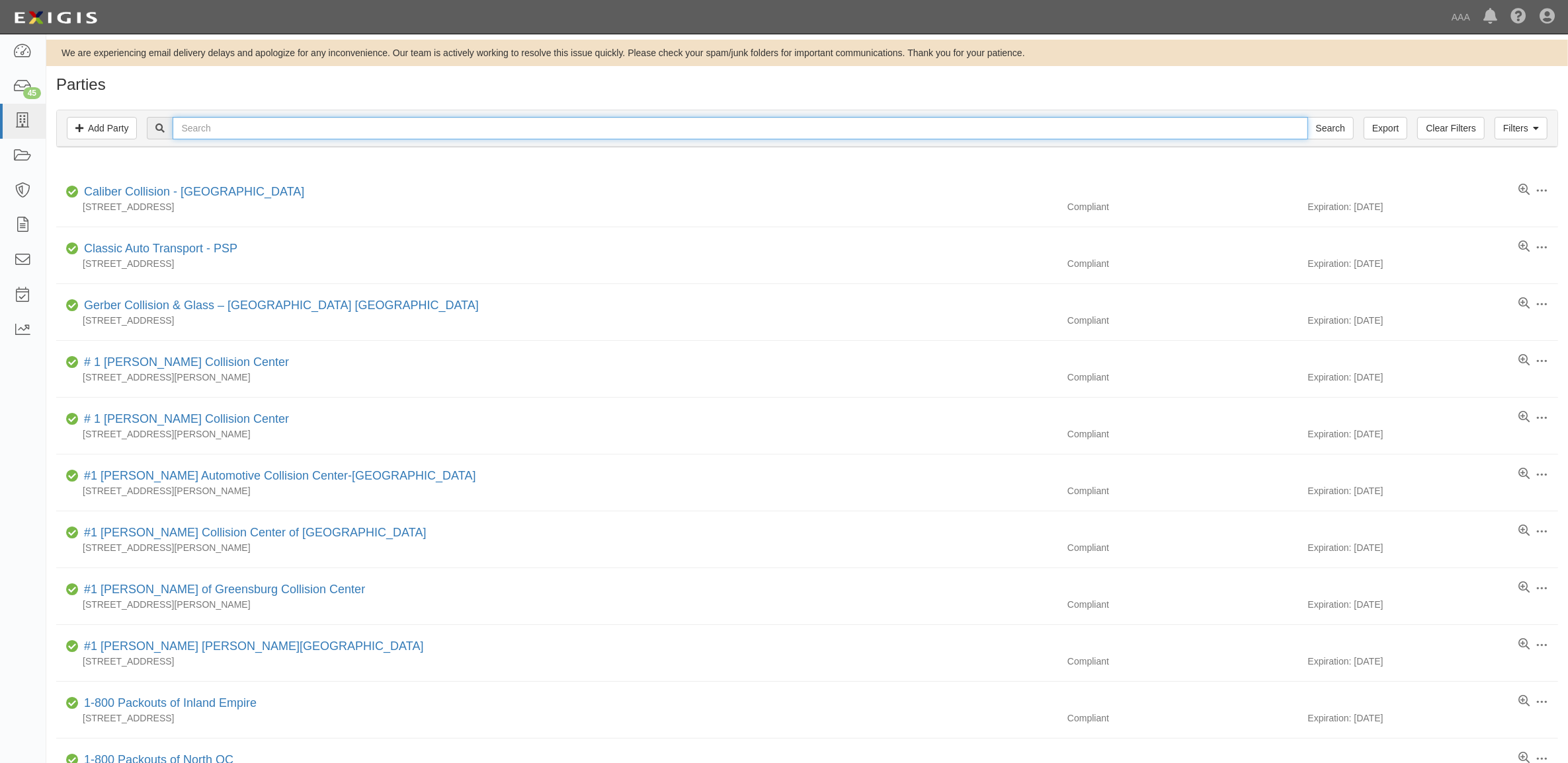
click at [223, 134] on input "text" at bounding box center [740, 128] width 1135 height 23
type input "22948"
click at [1307, 117] on input "Search" at bounding box center [1330, 128] width 46 height 23
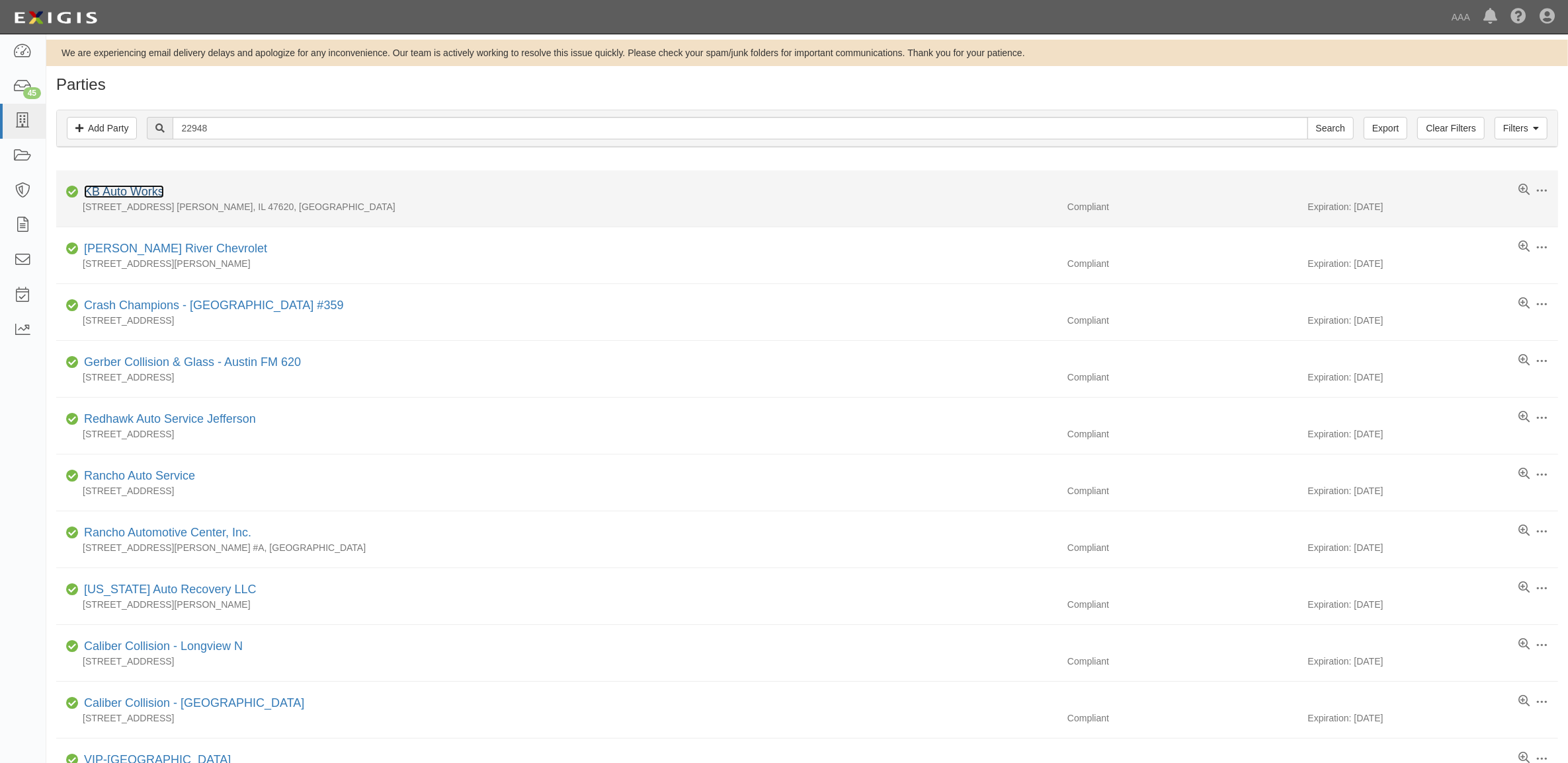
click at [135, 190] on link "KB Auto Works" at bounding box center [124, 191] width 80 height 13
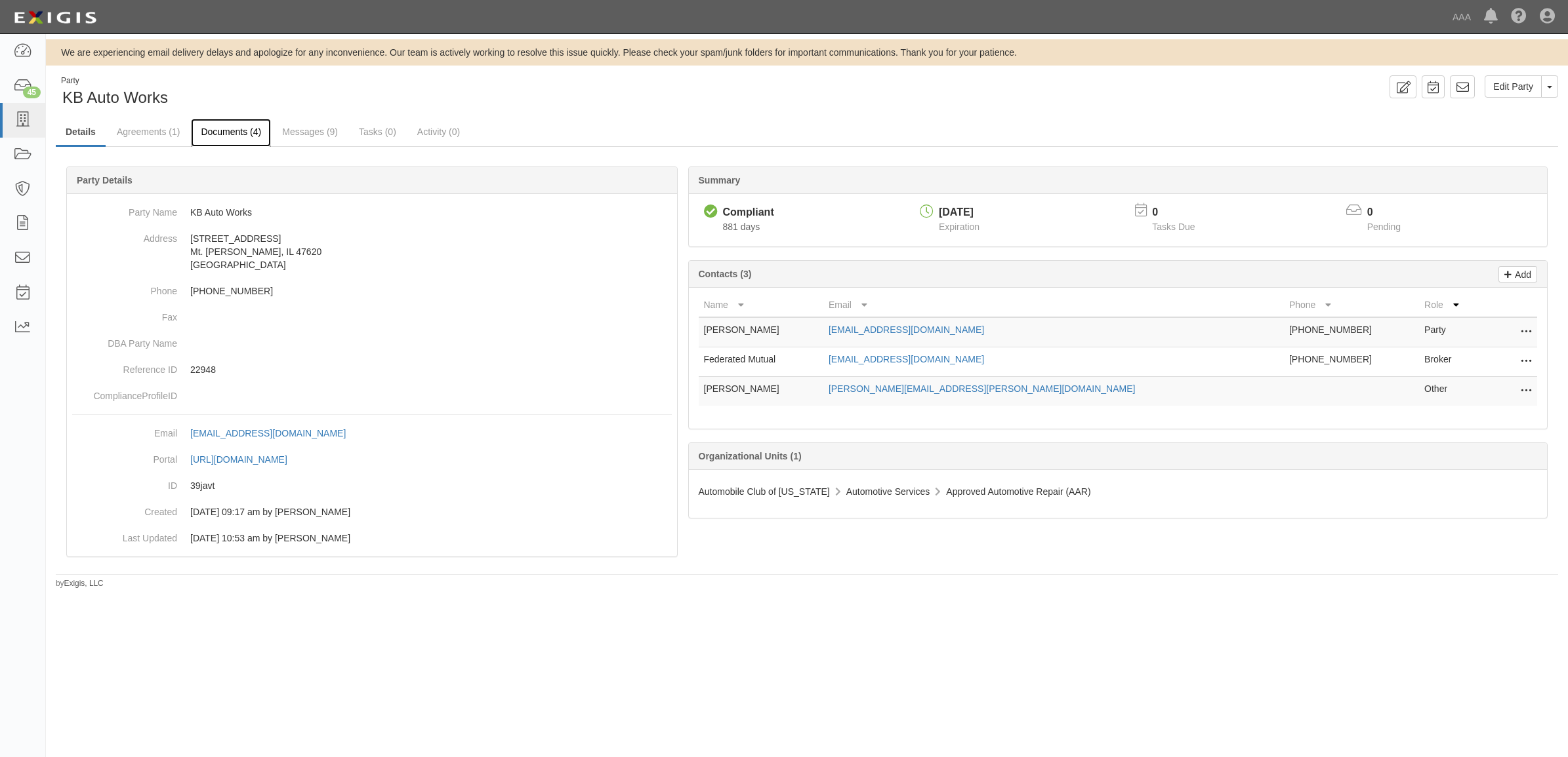
click at [220, 137] on link "Documents (4)" at bounding box center [231, 133] width 80 height 29
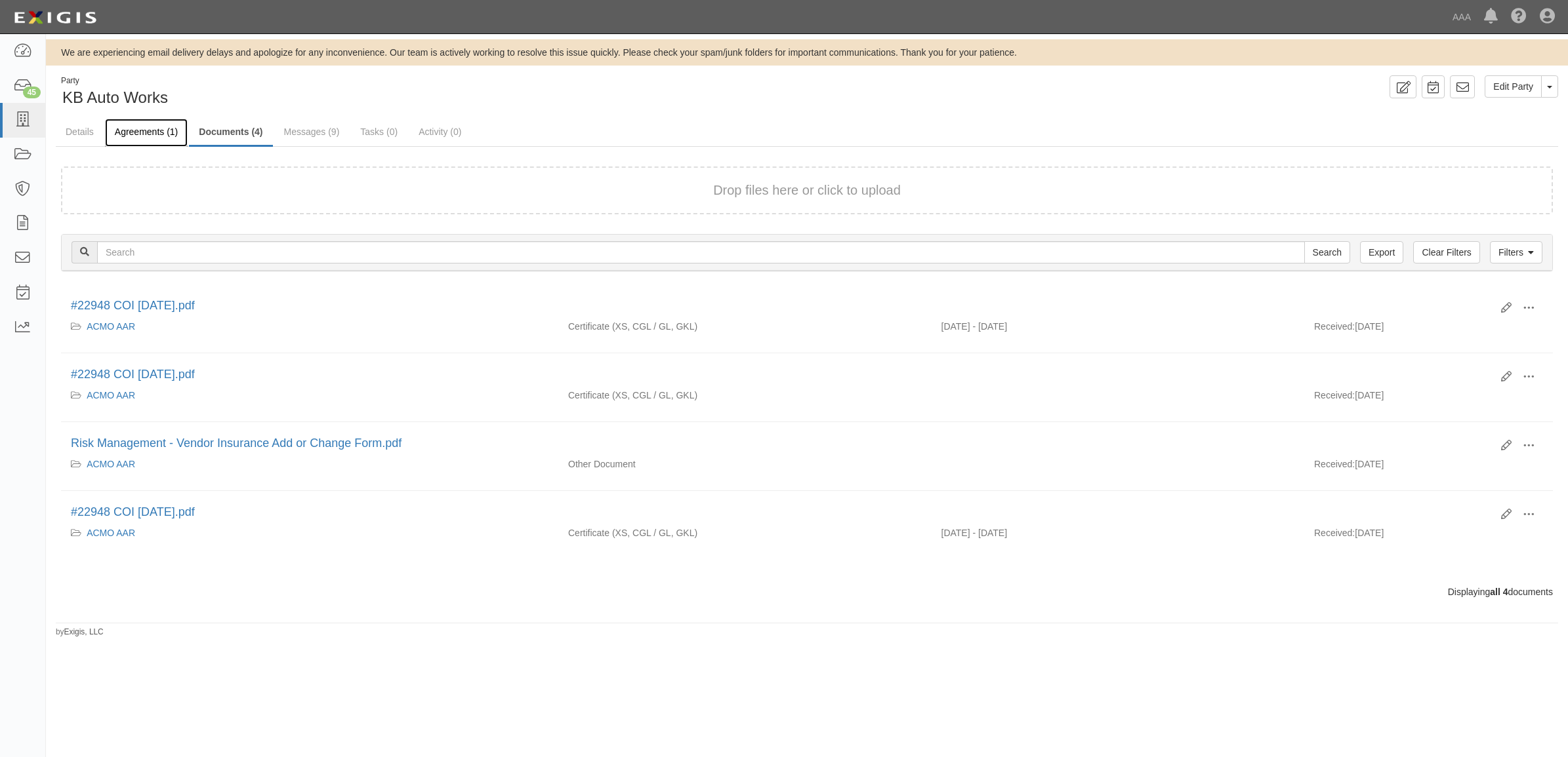
click at [143, 129] on link "Agreements (1)" at bounding box center [146, 133] width 83 height 29
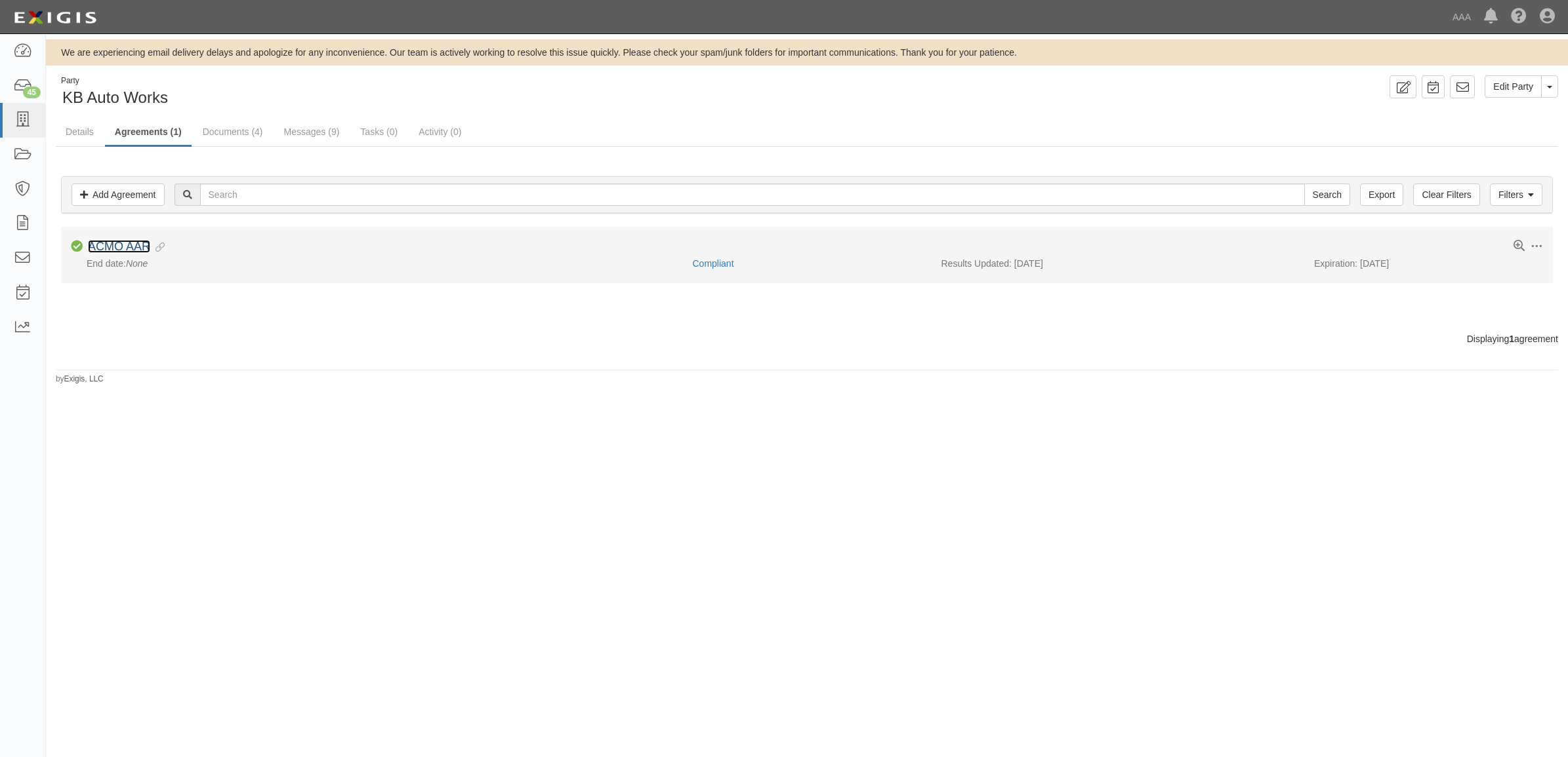
click at [131, 242] on link "ACMO AAR" at bounding box center [119, 246] width 63 height 13
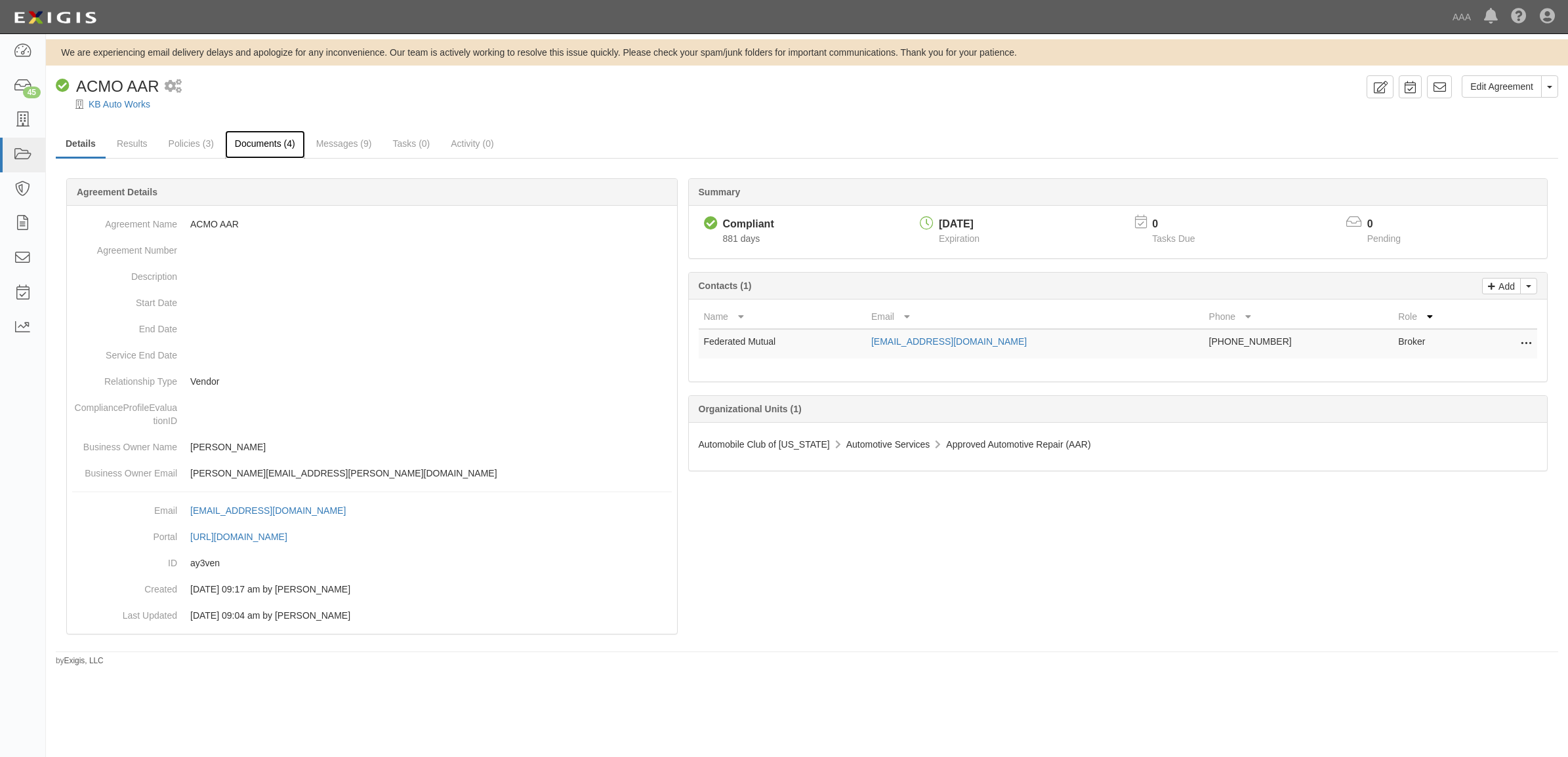
click at [280, 146] on link "Documents (4)" at bounding box center [265, 144] width 80 height 29
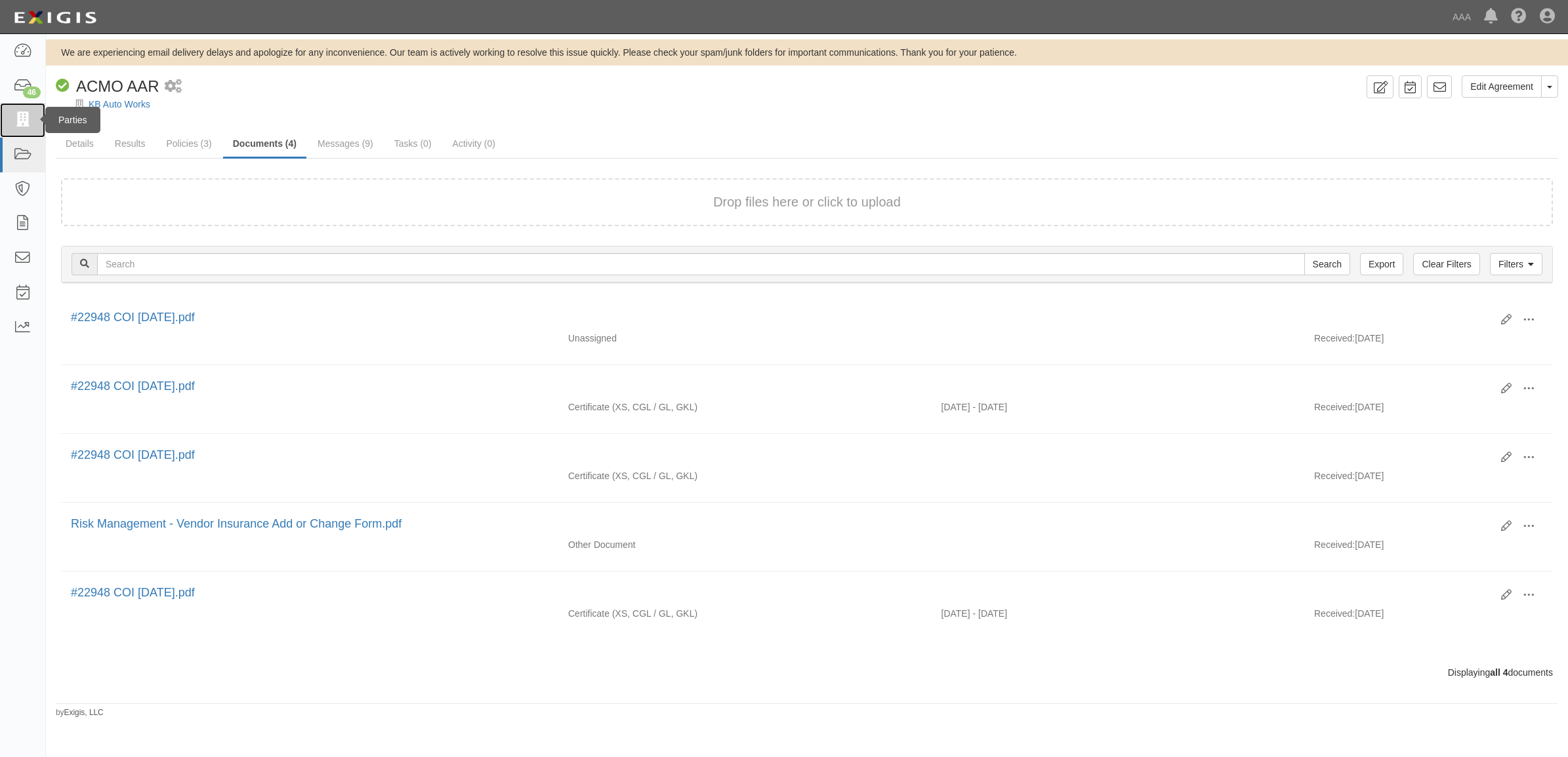
drag, startPoint x: 29, startPoint y: 122, endPoint x: 32, endPoint y: 129, distance: 7.6
click at [29, 122] on icon at bounding box center [22, 120] width 19 height 15
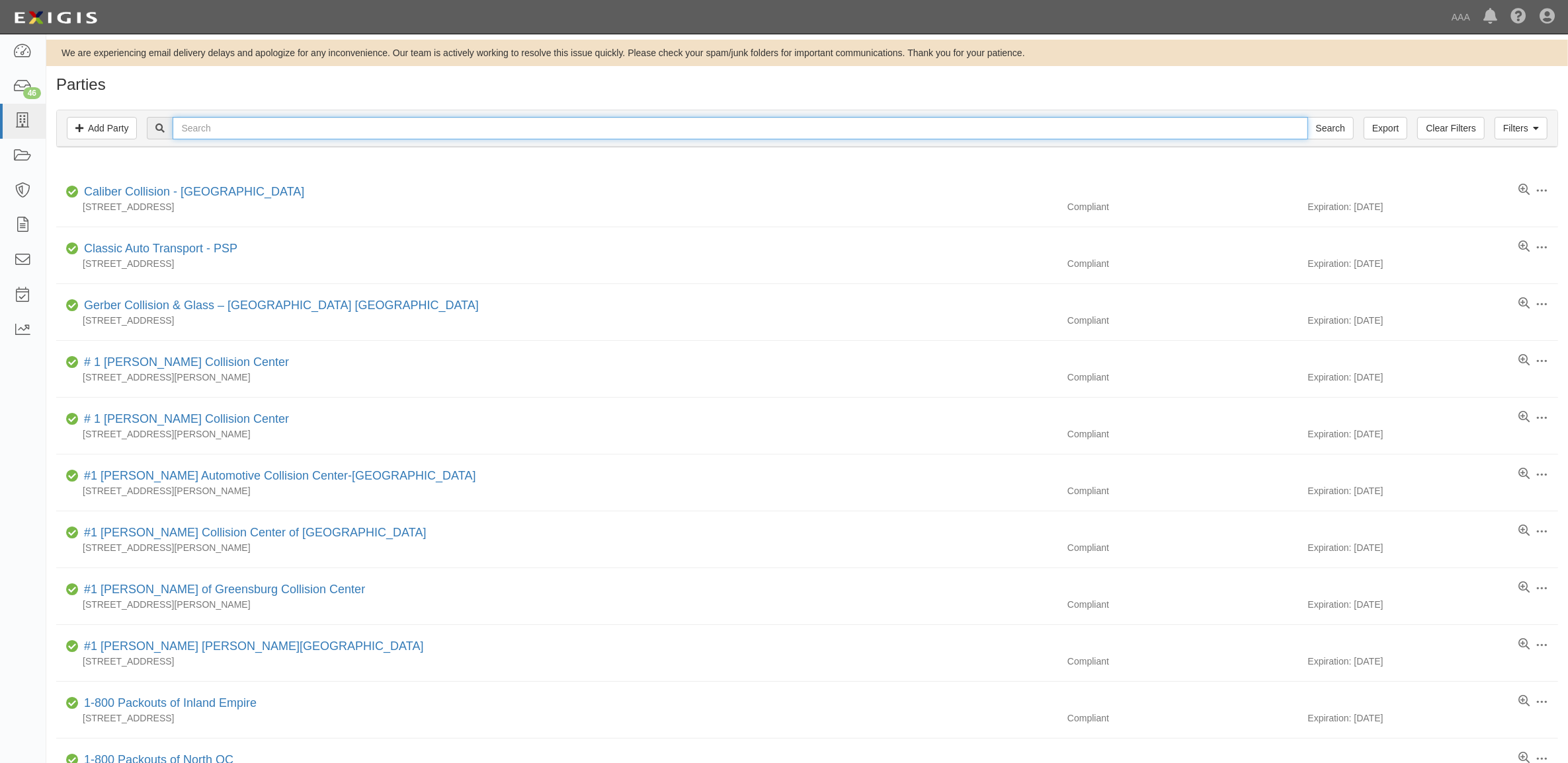
click at [209, 131] on input "text" at bounding box center [740, 128] width 1135 height 23
type input "1219"
click at [1307, 117] on input "Search" at bounding box center [1330, 128] width 46 height 23
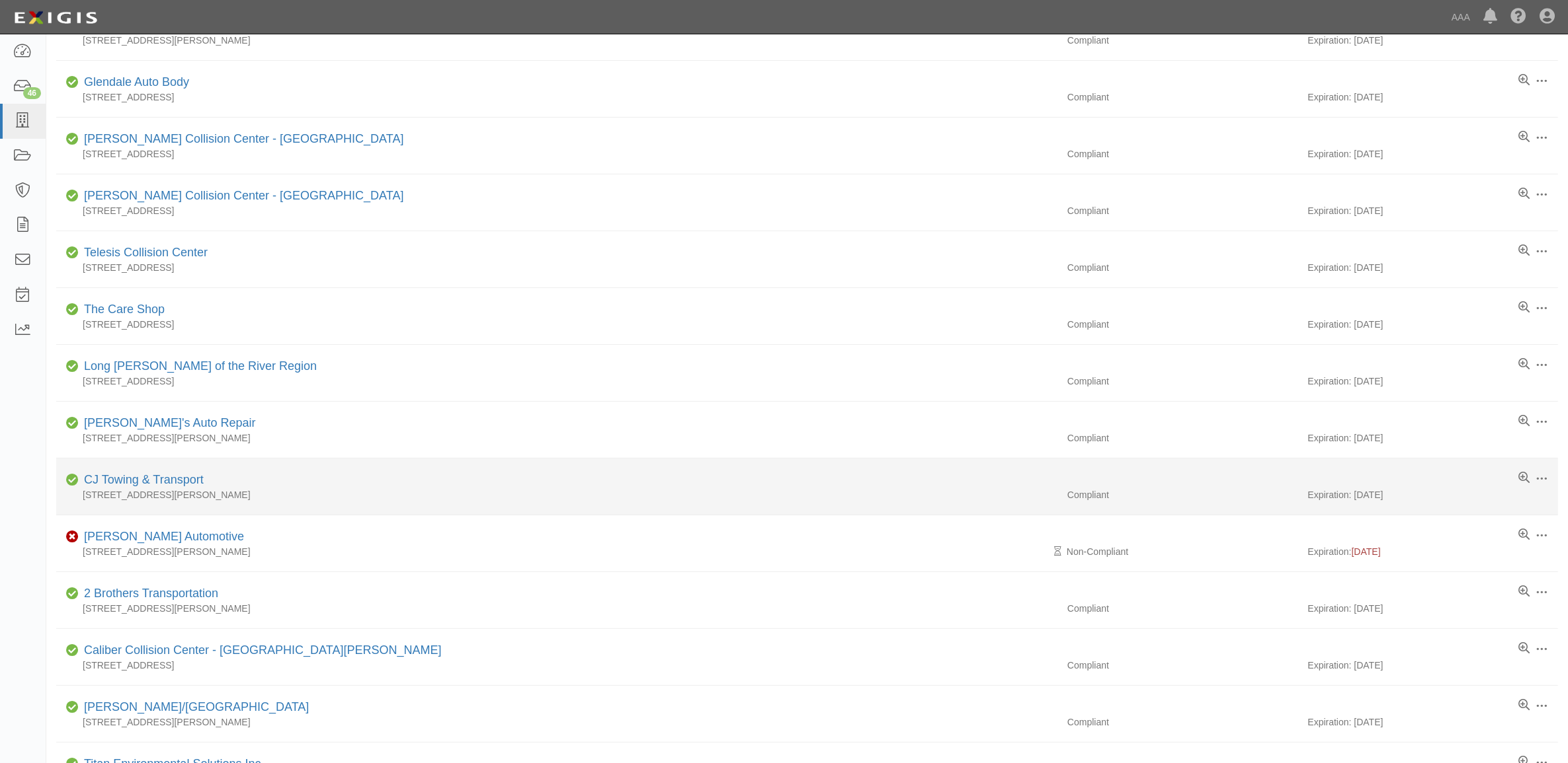
scroll to position [248, 0]
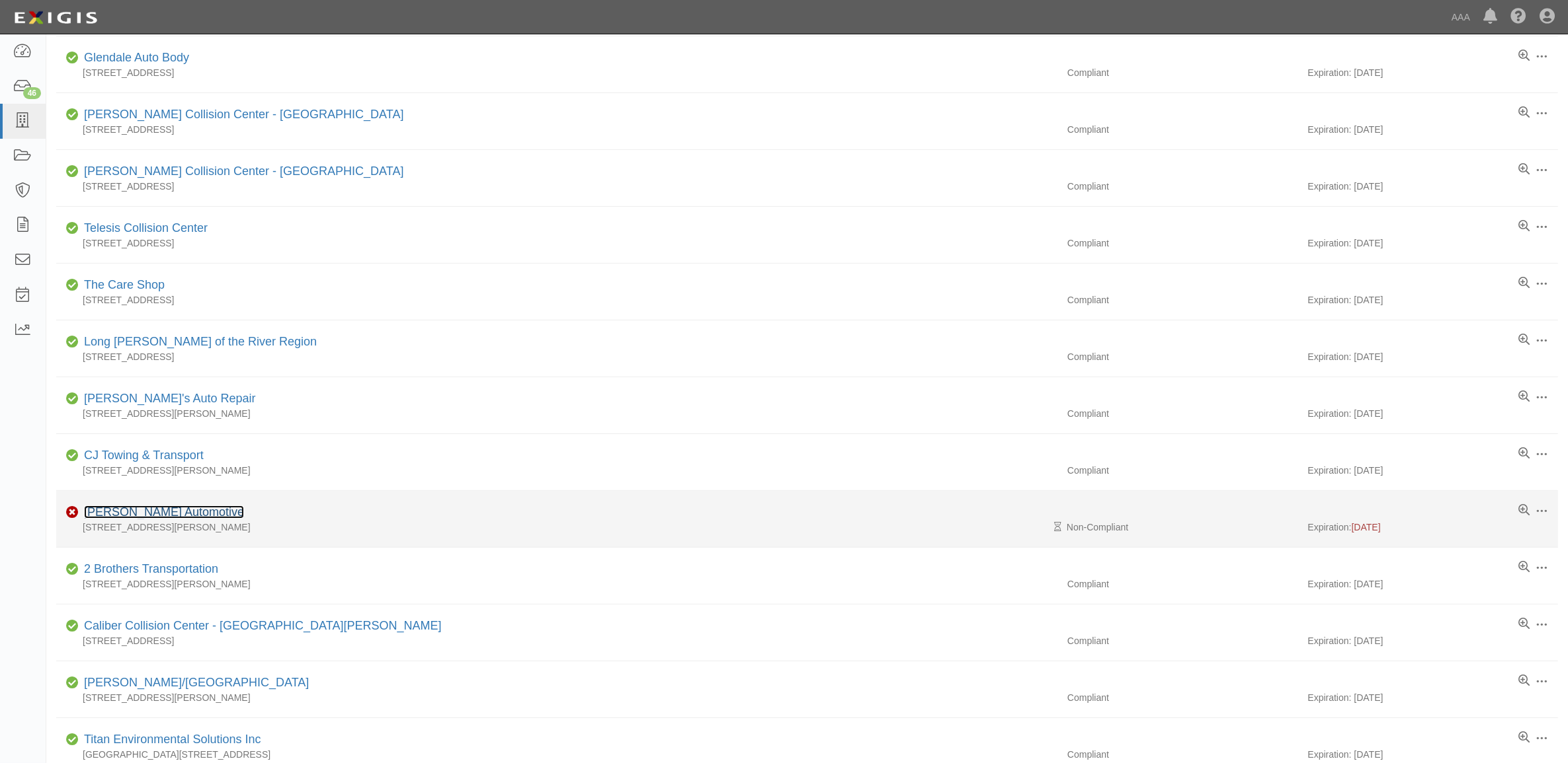
click at [147, 516] on link "[PERSON_NAME] Automotive" at bounding box center [164, 512] width 160 height 13
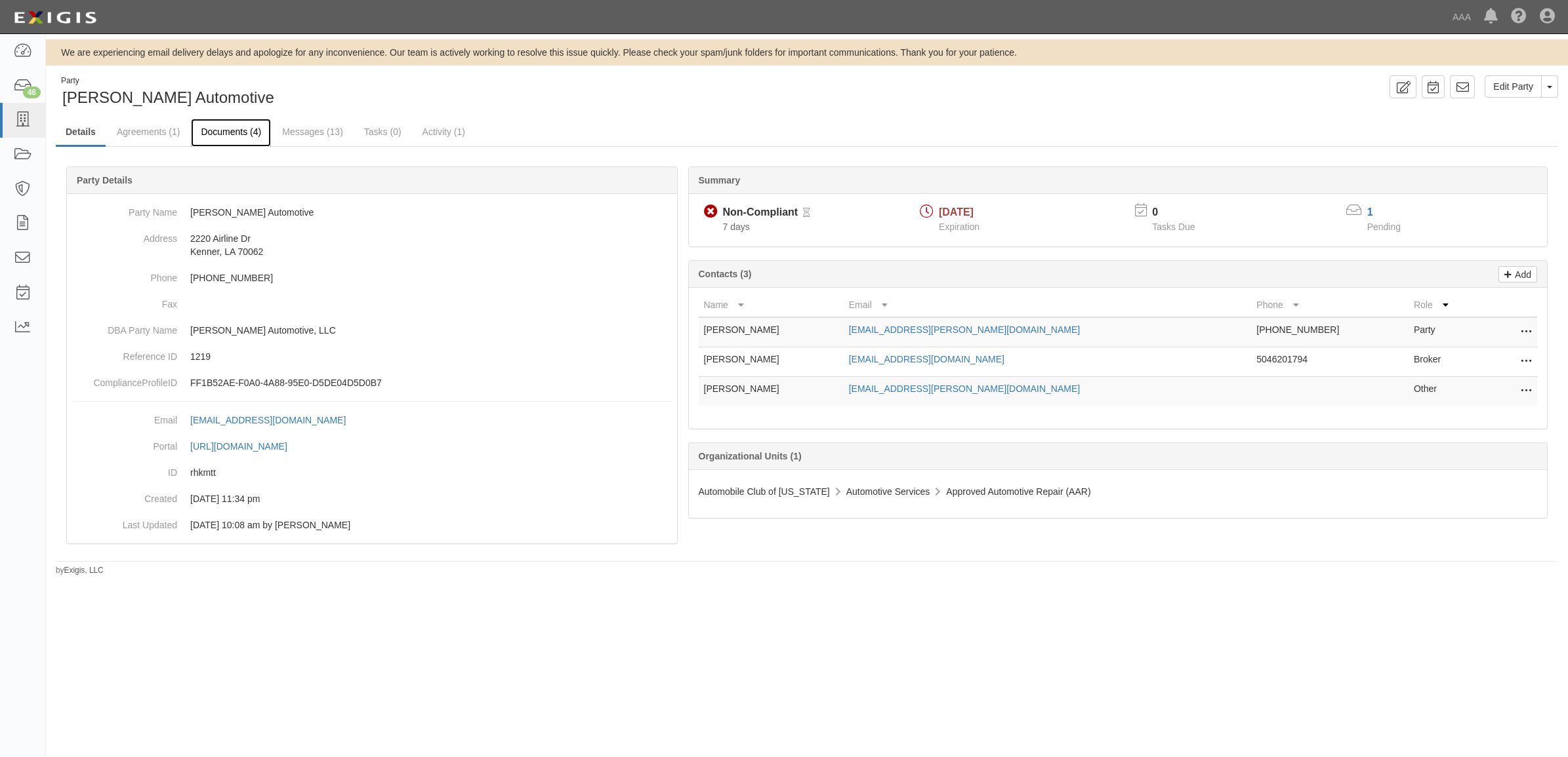
drag, startPoint x: 233, startPoint y: 130, endPoint x: 753, endPoint y: 247, distance: 533.0
click at [233, 130] on link "Documents (4)" at bounding box center [231, 132] width 80 height 26
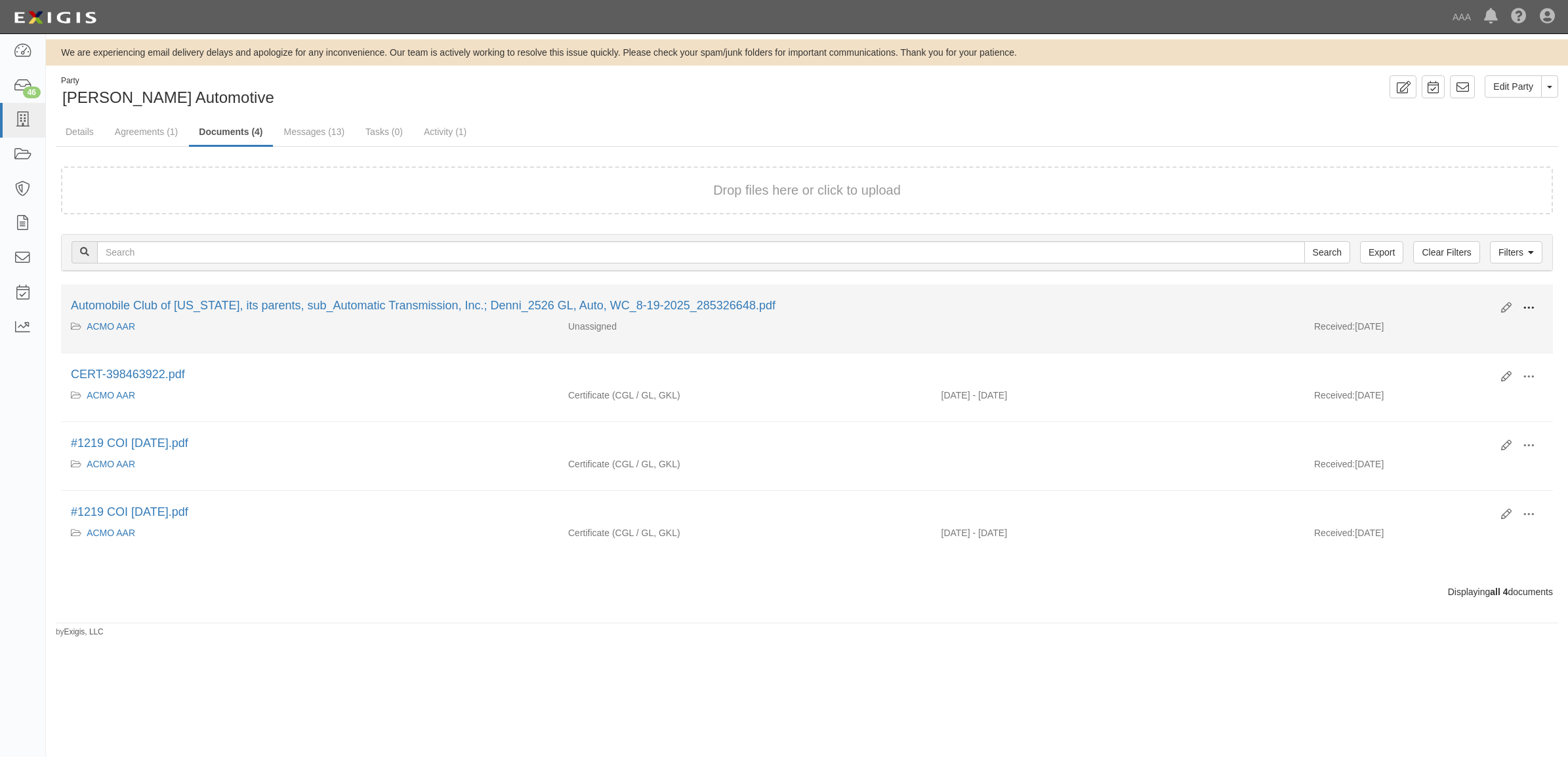
click at [1522, 303] on span at bounding box center [1528, 308] width 12 height 12
click at [1482, 320] on link "View" at bounding box center [1465, 327] width 103 height 24
drag, startPoint x: 21, startPoint y: 122, endPoint x: 344, endPoint y: 336, distance: 387.5
click at [21, 122] on icon at bounding box center [22, 120] width 19 height 15
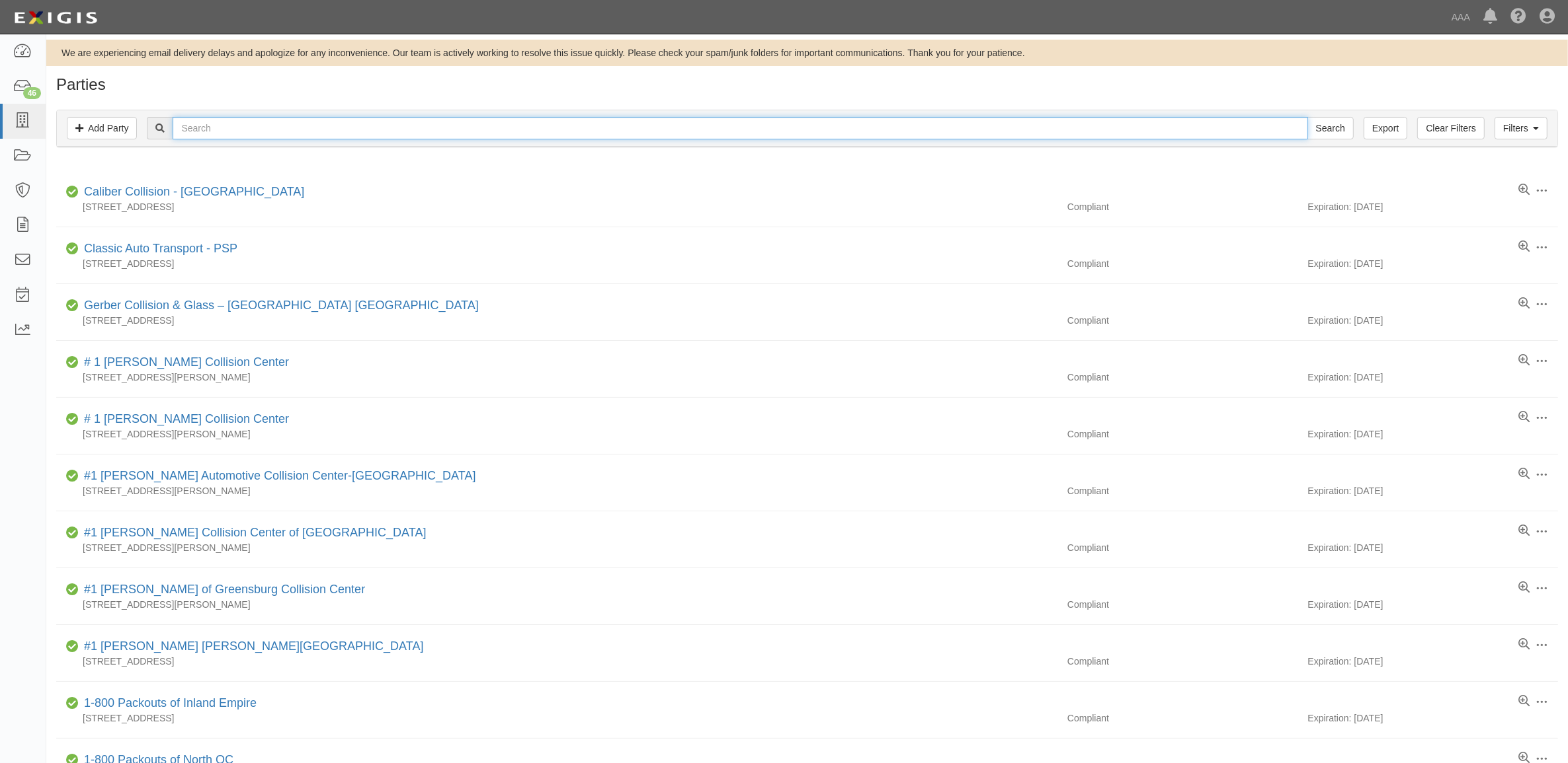
click at [360, 125] on input "text" at bounding box center [740, 128] width 1135 height 23
type input "custom exaust"
click at [1307, 117] on input "Search" at bounding box center [1330, 128] width 46 height 23
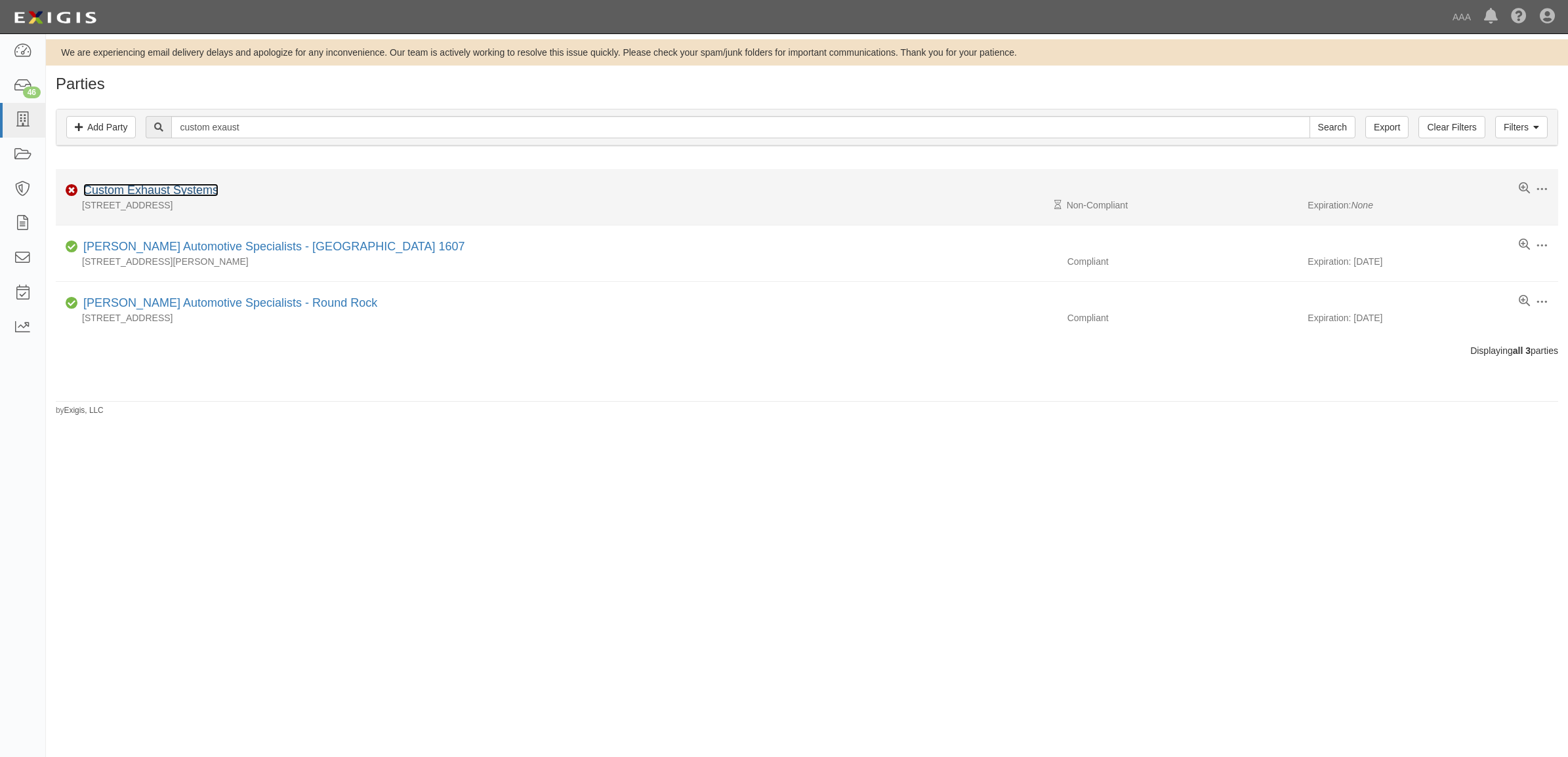
click at [188, 187] on link "Custom Exhaust Systems" at bounding box center [151, 190] width 135 height 13
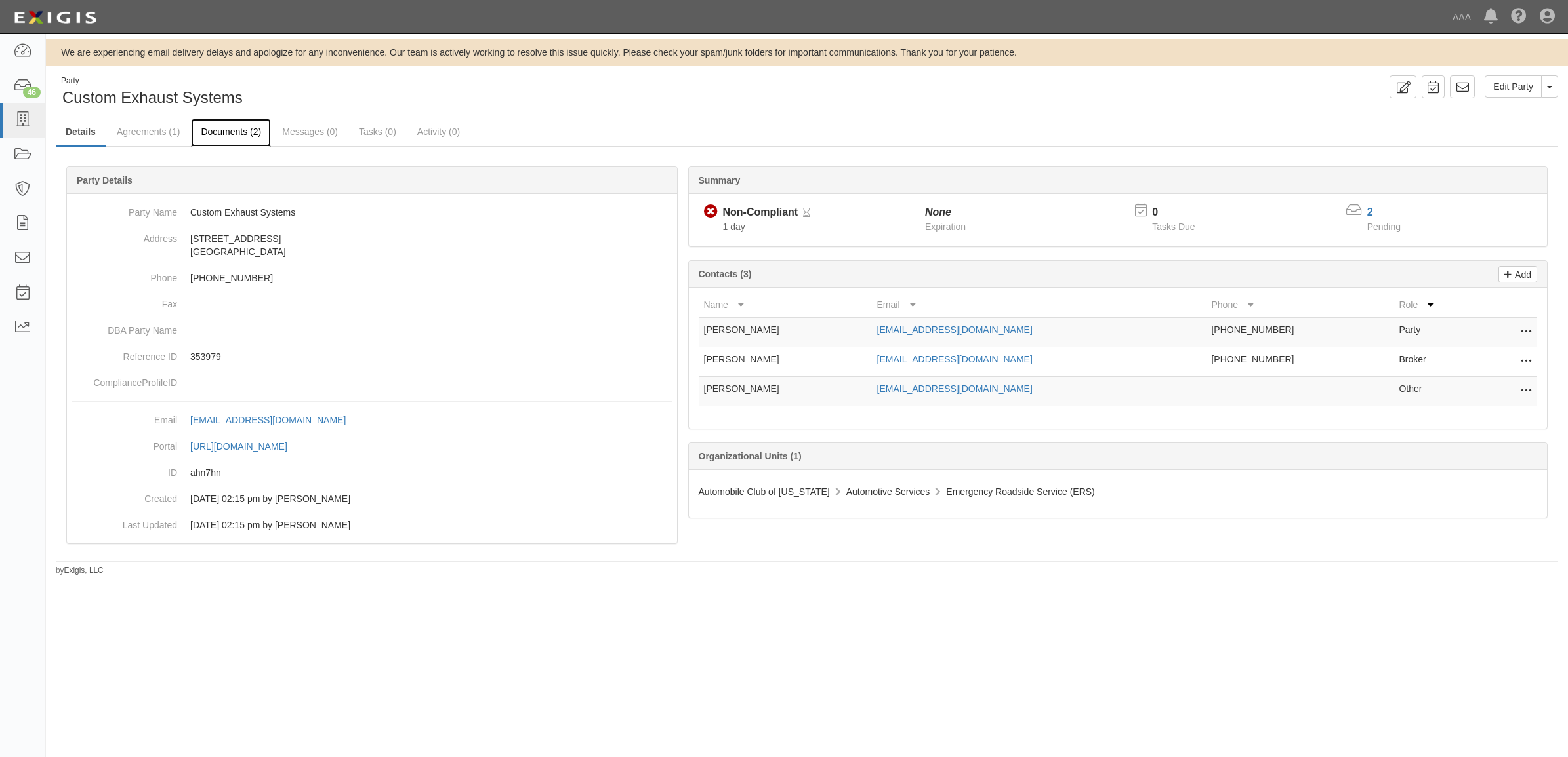
click at [242, 135] on link "Documents (2)" at bounding box center [231, 133] width 80 height 29
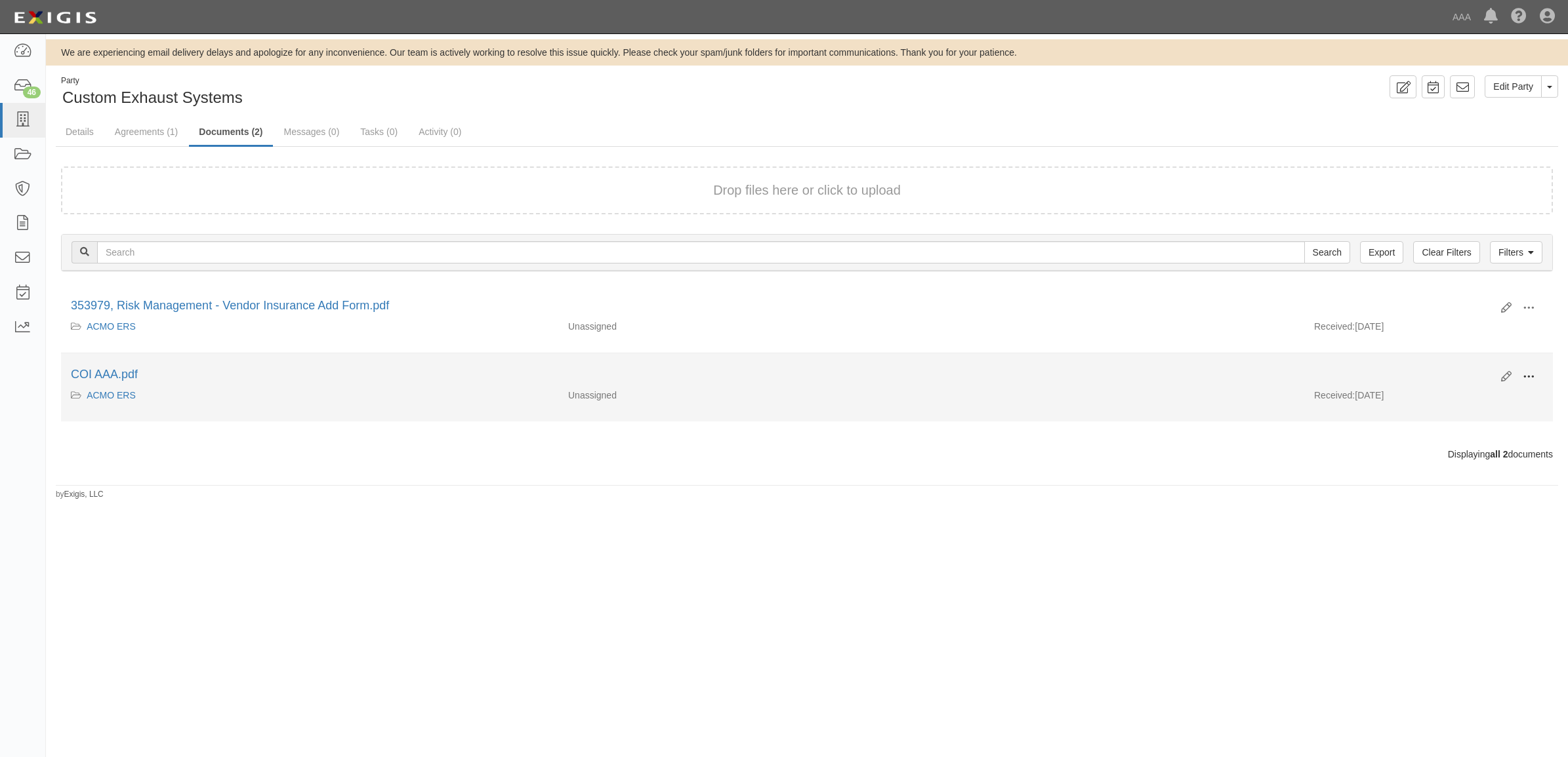
click at [1531, 374] on span at bounding box center [1528, 377] width 12 height 12
click at [1483, 404] on link "View" at bounding box center [1465, 396] width 103 height 24
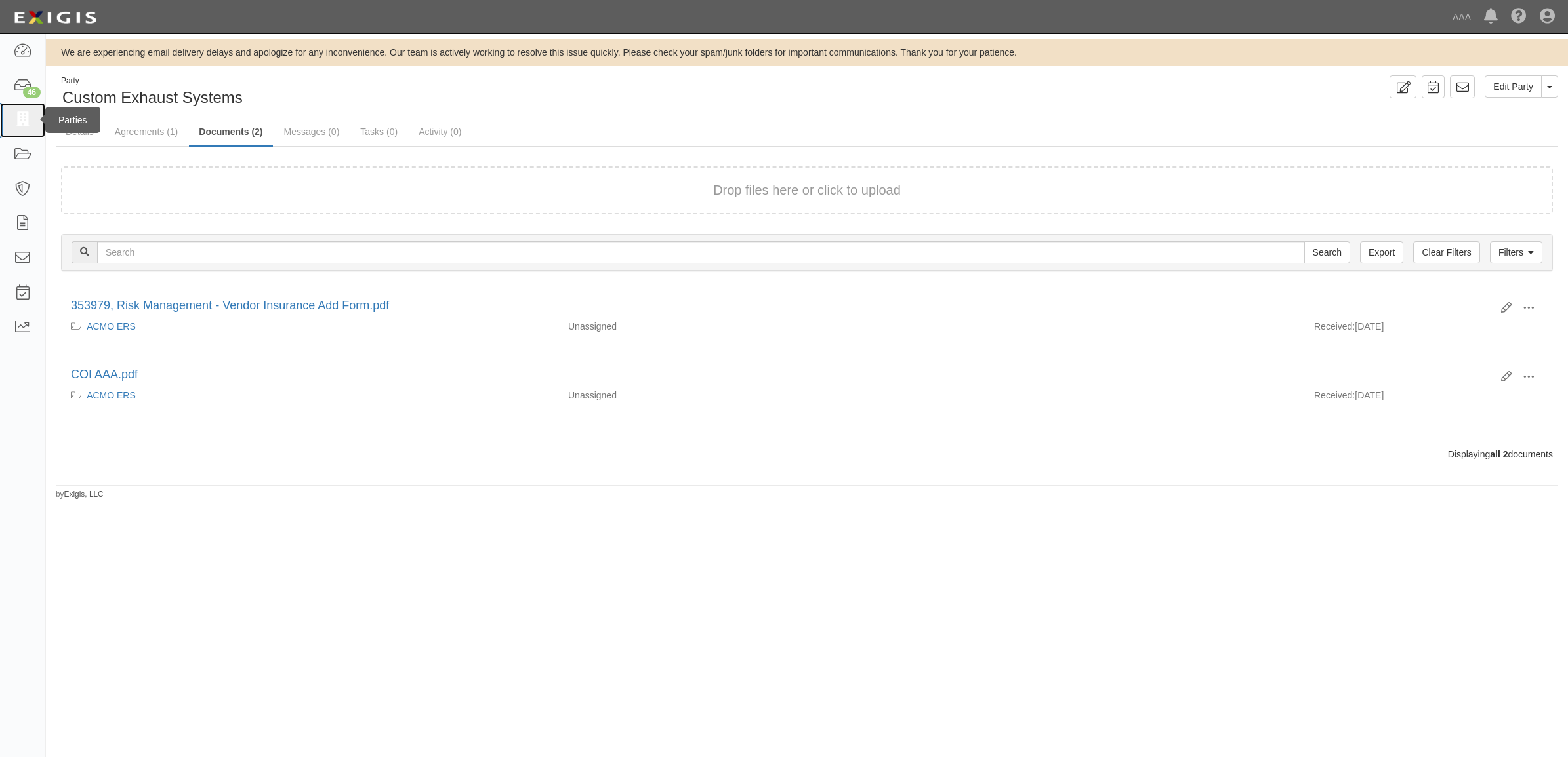
drag, startPoint x: 8, startPoint y: 118, endPoint x: 40, endPoint y: 157, distance: 50.4
click at [8, 118] on link at bounding box center [22, 120] width 46 height 35
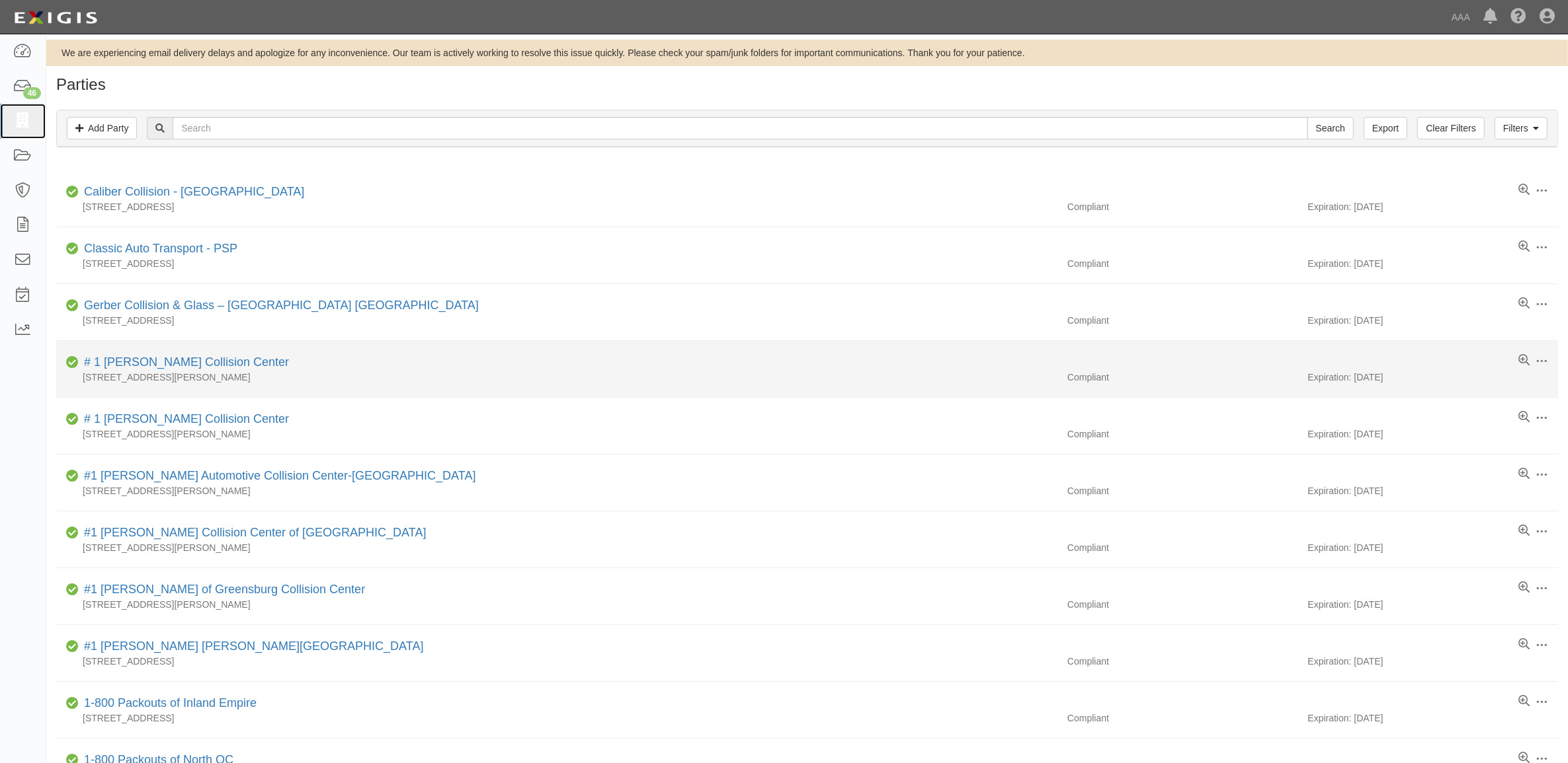
drag, startPoint x: 19, startPoint y: 121, endPoint x: 341, endPoint y: 397, distance: 424.1
click at [19, 121] on icon at bounding box center [23, 121] width 19 height 16
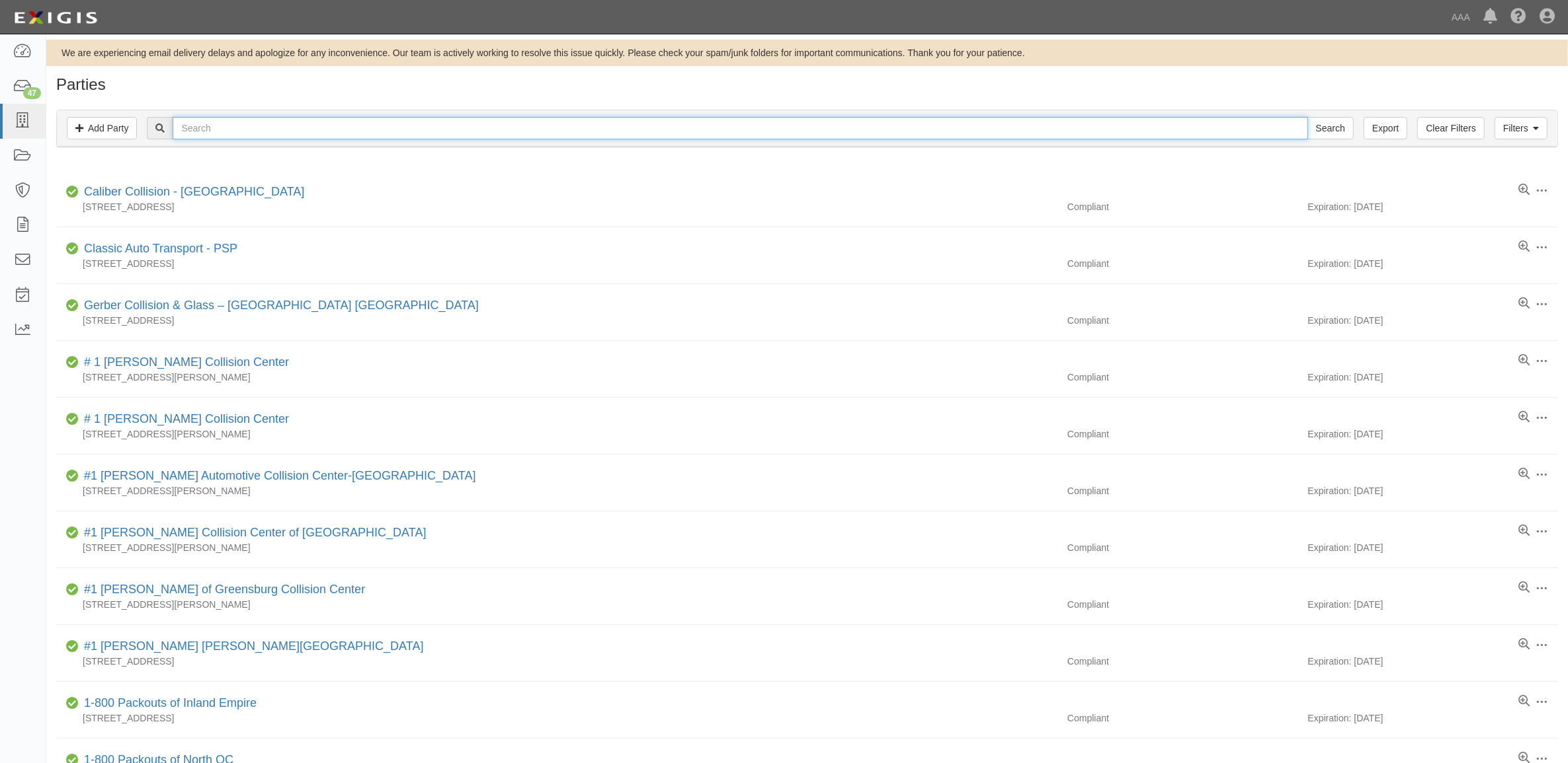
drag, startPoint x: 364, startPoint y: 124, endPoint x: 376, endPoint y: 136, distance: 17.0
click at [364, 126] on input "text" at bounding box center [740, 128] width 1135 height 23
paste input "10188"
type input "10188"
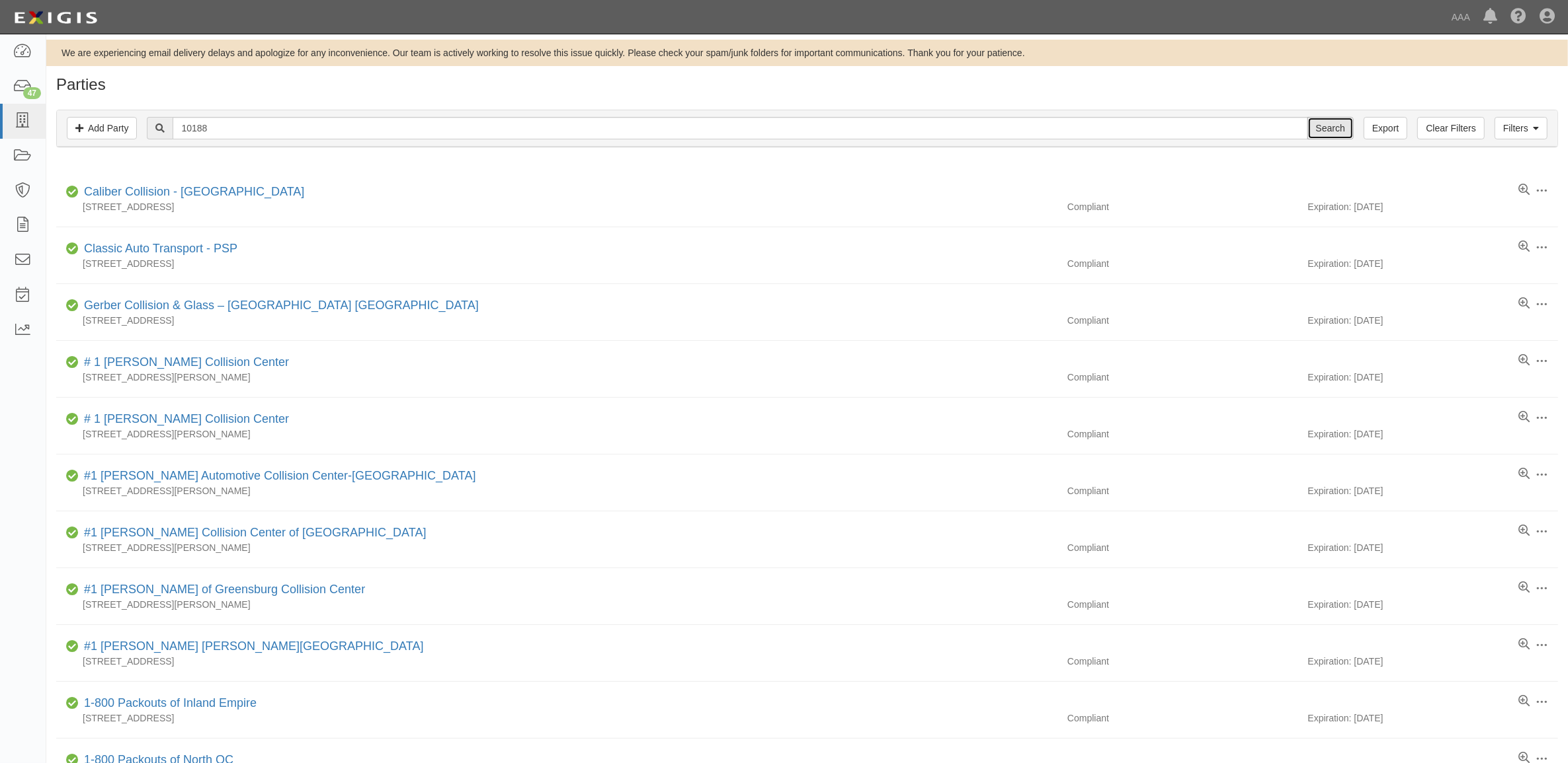
click at [1351, 122] on input "Search" at bounding box center [1330, 128] width 46 height 23
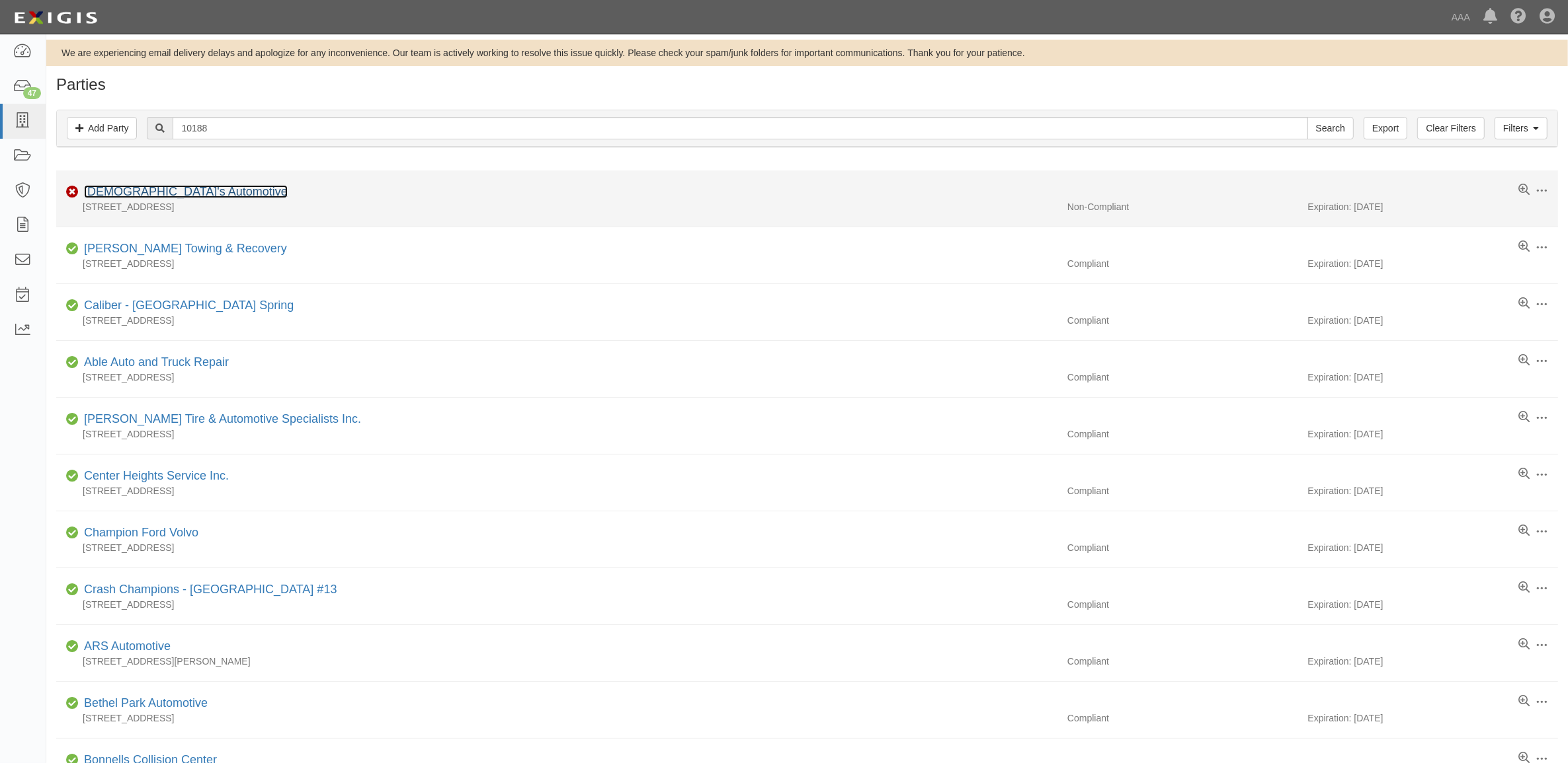
click at [137, 193] on link "[DEMOGRAPHIC_DATA]'s Automotive" at bounding box center [186, 191] width 204 height 13
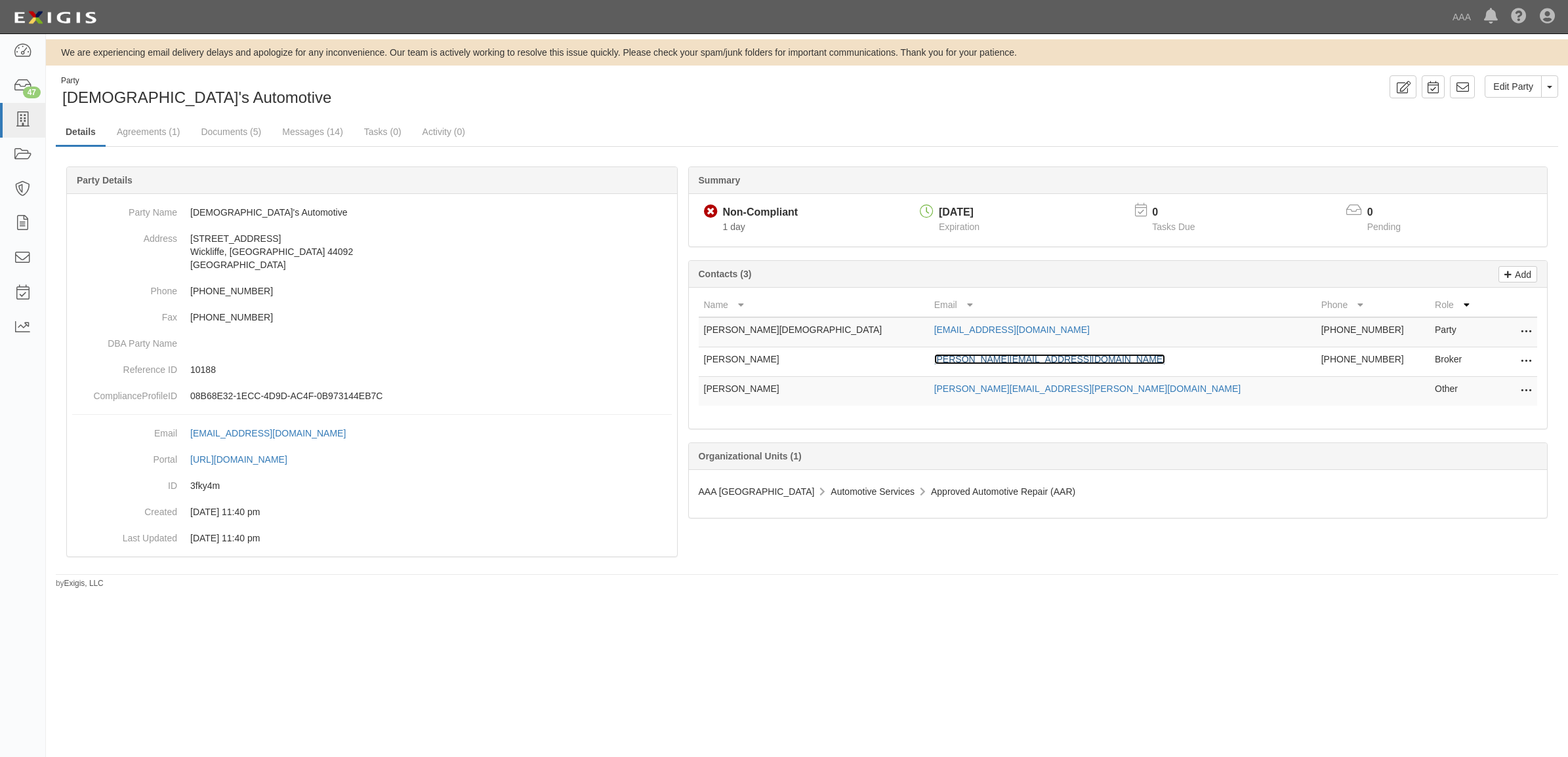
click at [953, 362] on link "joe@lakeshoreinsurance.com" at bounding box center [1049, 360] width 231 height 11
drag, startPoint x: 242, startPoint y: 136, endPoint x: 263, endPoint y: 137, distance: 21.0
click at [242, 136] on link "Documents (5)" at bounding box center [231, 133] width 80 height 29
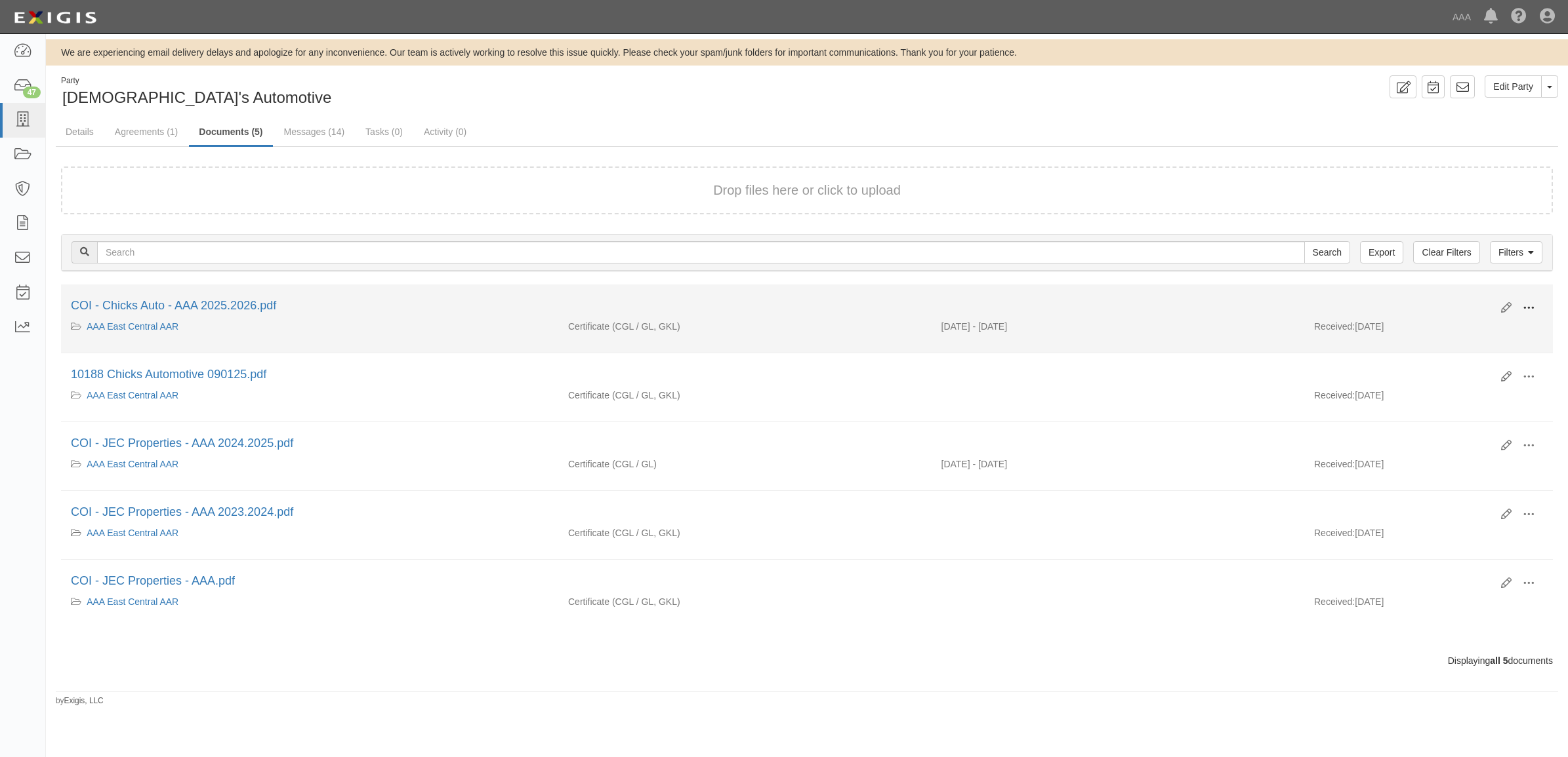
click at [1527, 309] on span at bounding box center [1528, 308] width 12 height 12
click at [1488, 331] on link "View" at bounding box center [1465, 327] width 103 height 24
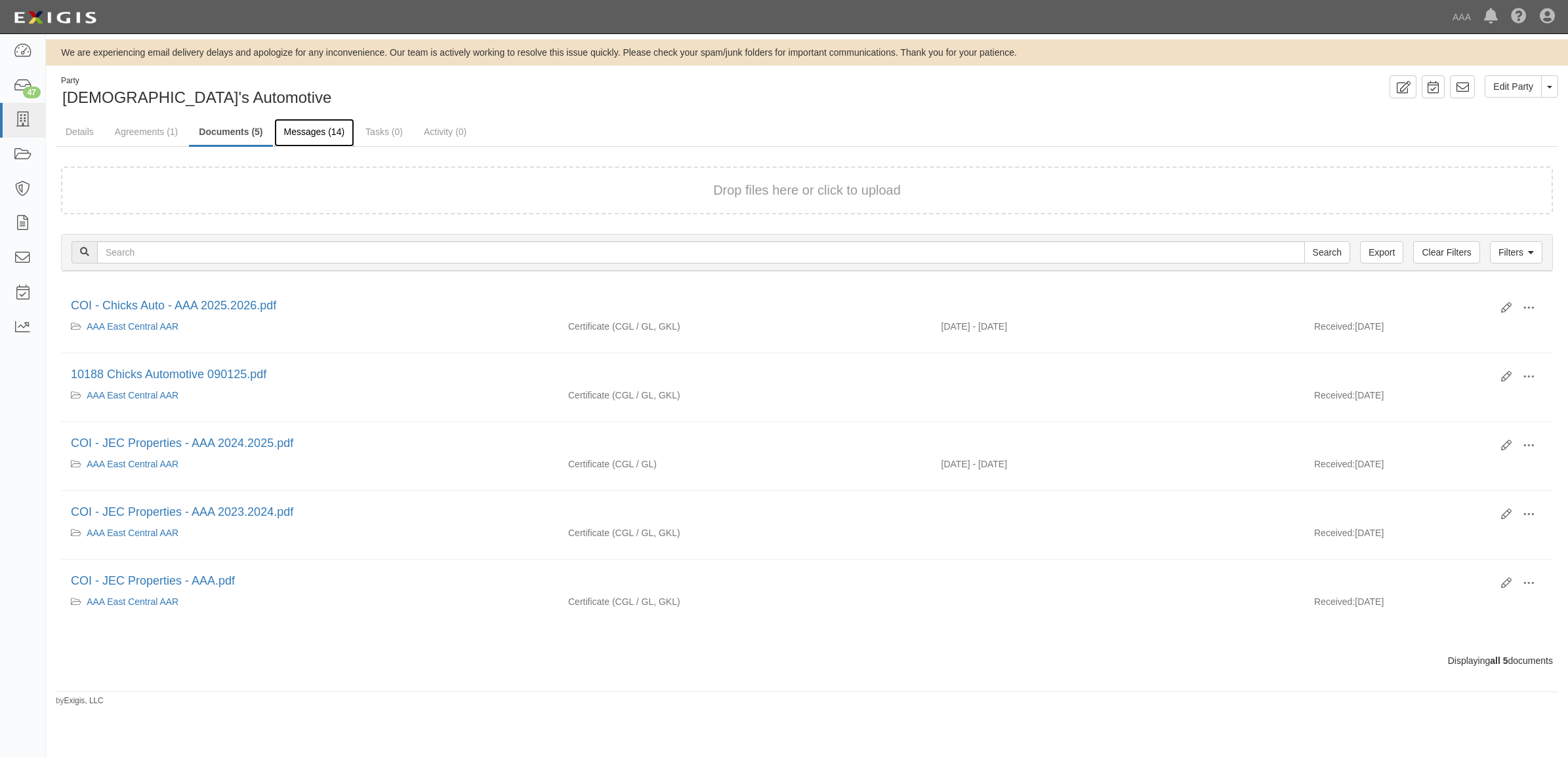
click at [343, 131] on link "Messages (14)" at bounding box center [314, 133] width 81 height 29
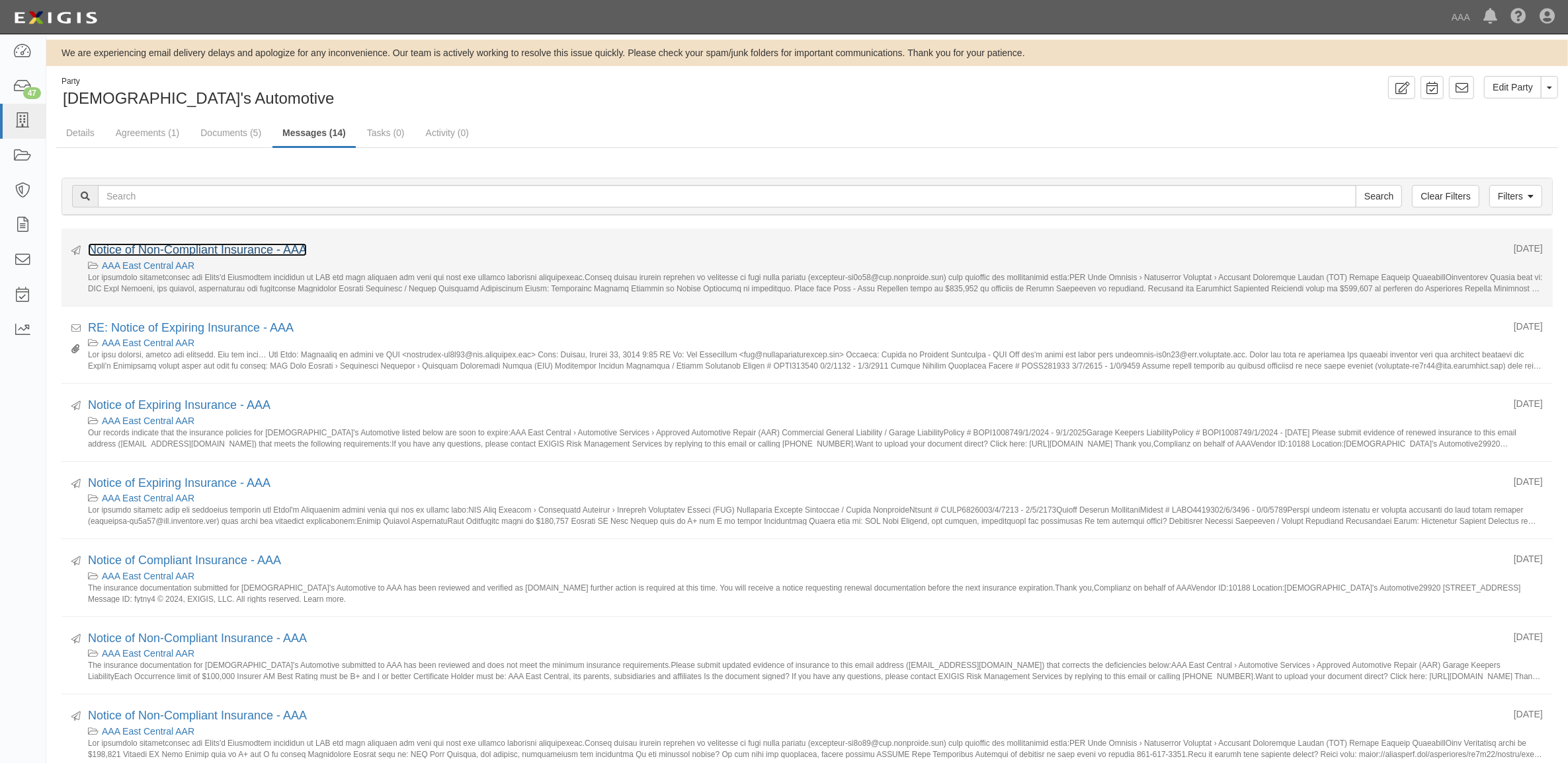
click at [213, 248] on link "Notice of Non-Compliant Insurance - AAA" at bounding box center [197, 250] width 219 height 13
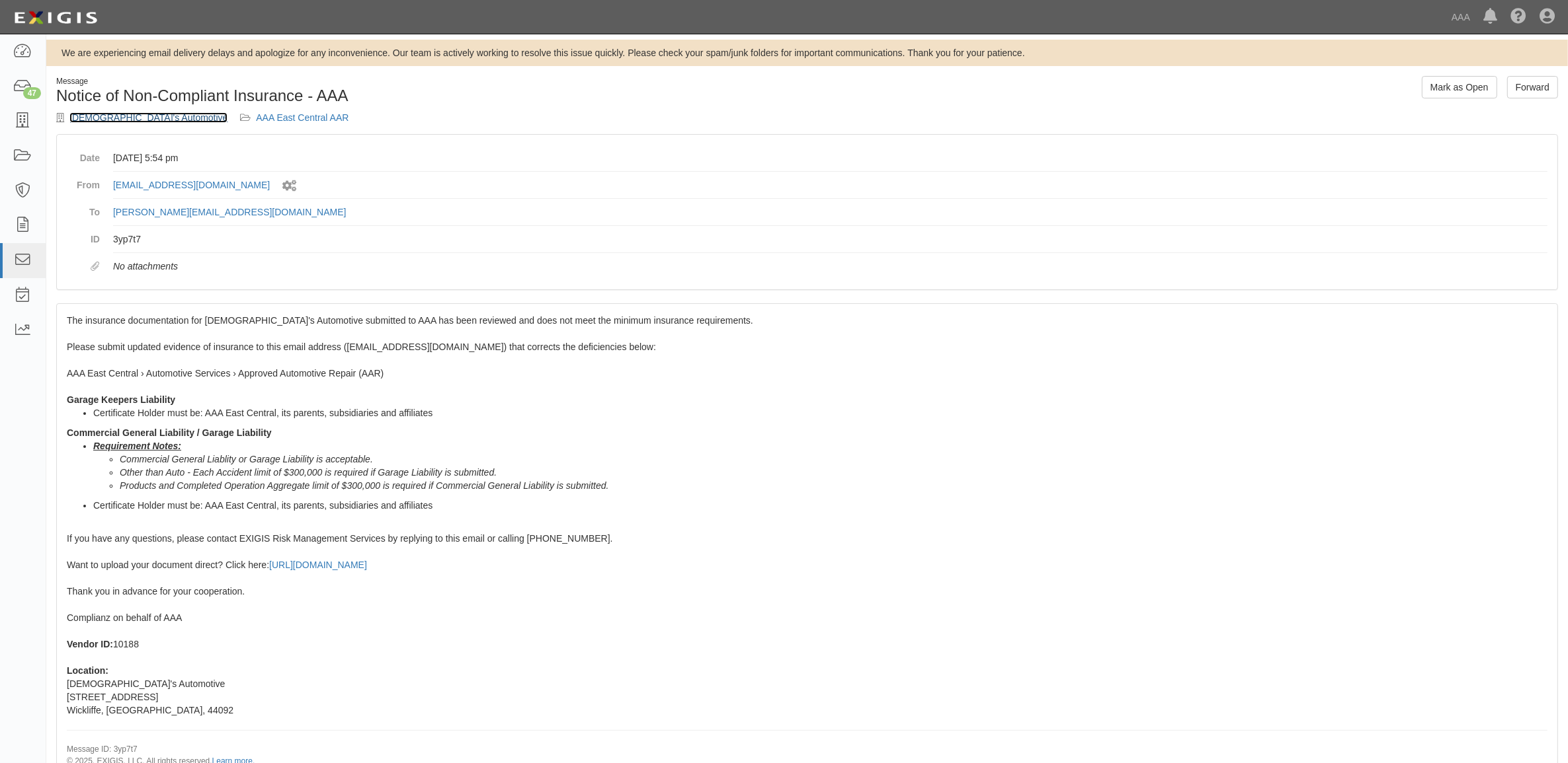
click at [121, 120] on link "[DEMOGRAPHIC_DATA]'s Automotive" at bounding box center [148, 117] width 158 height 11
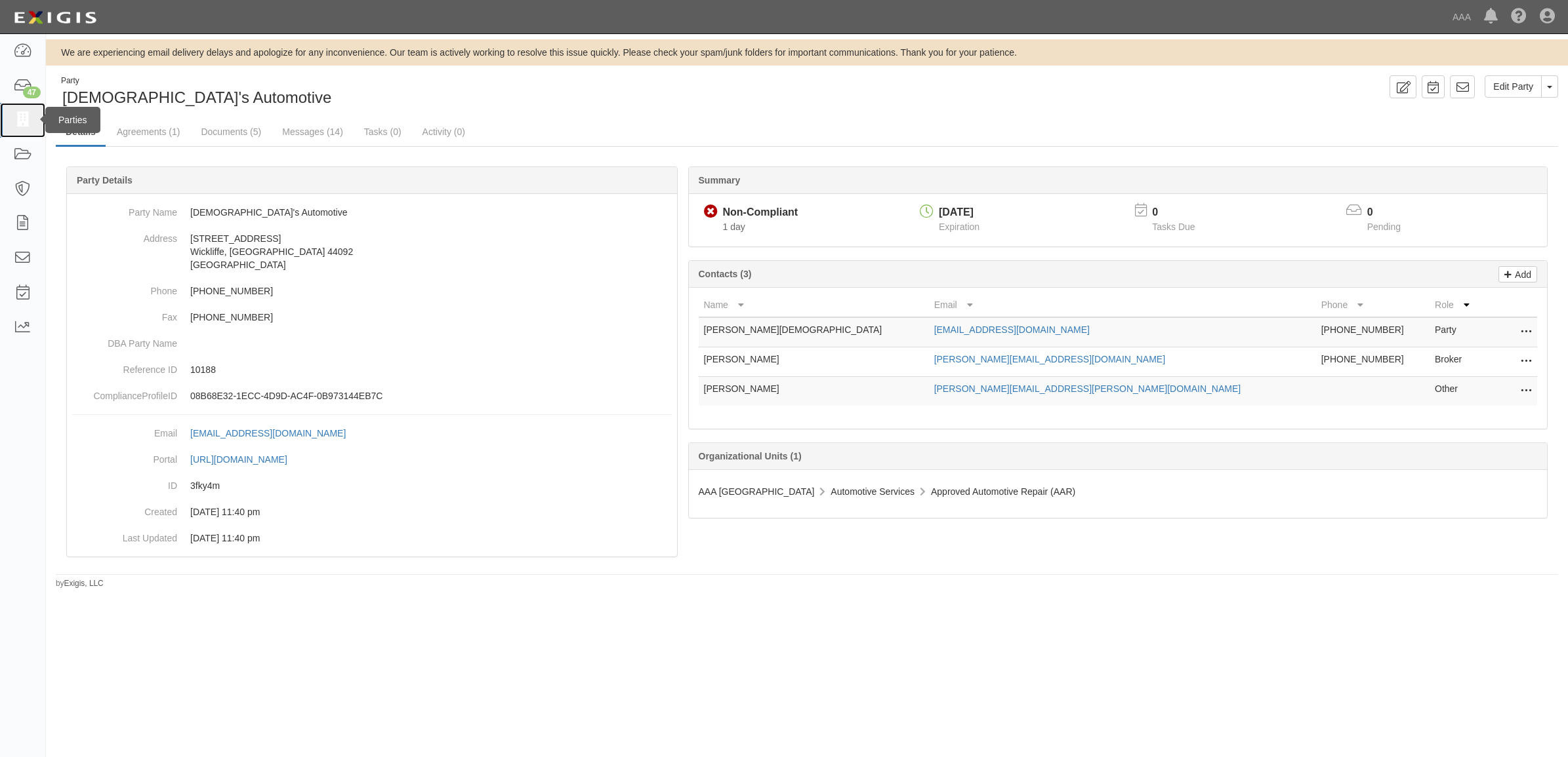
click at [36, 119] on link at bounding box center [22, 120] width 46 height 35
